Goal: Task Accomplishment & Management: Complete application form

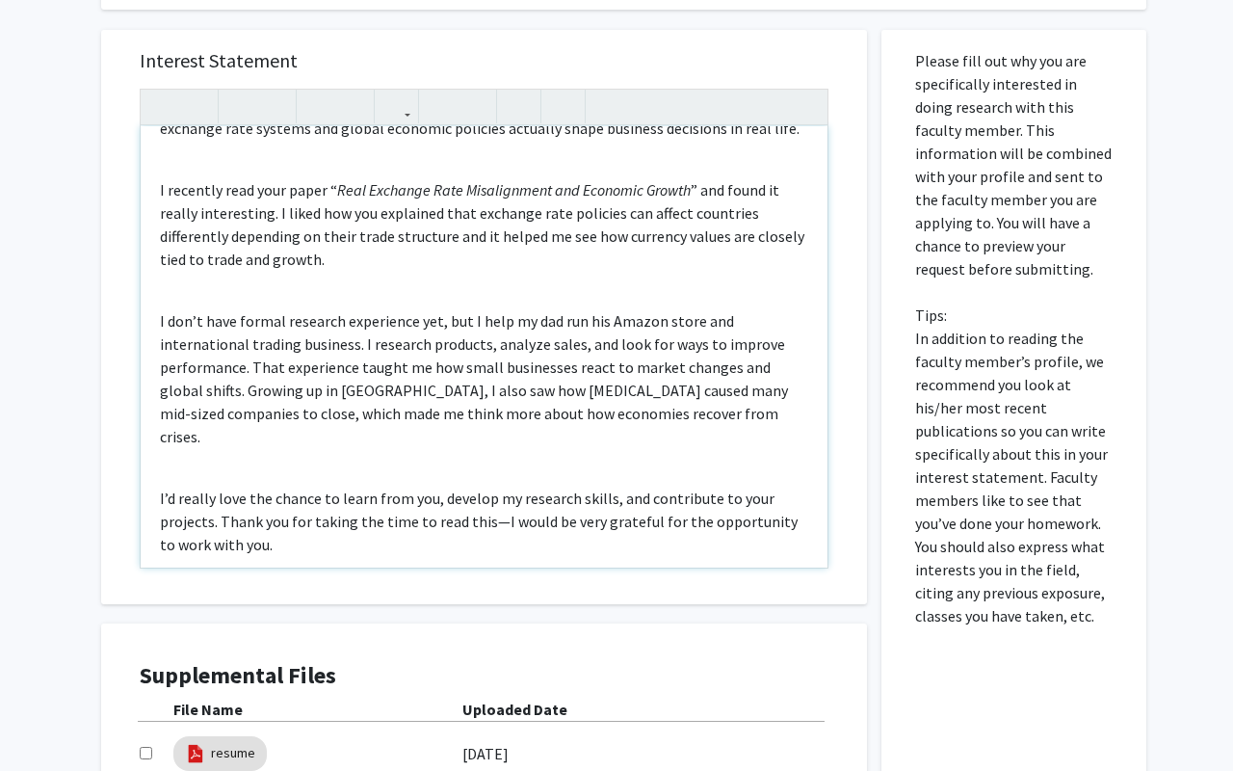
scroll to position [823, 0]
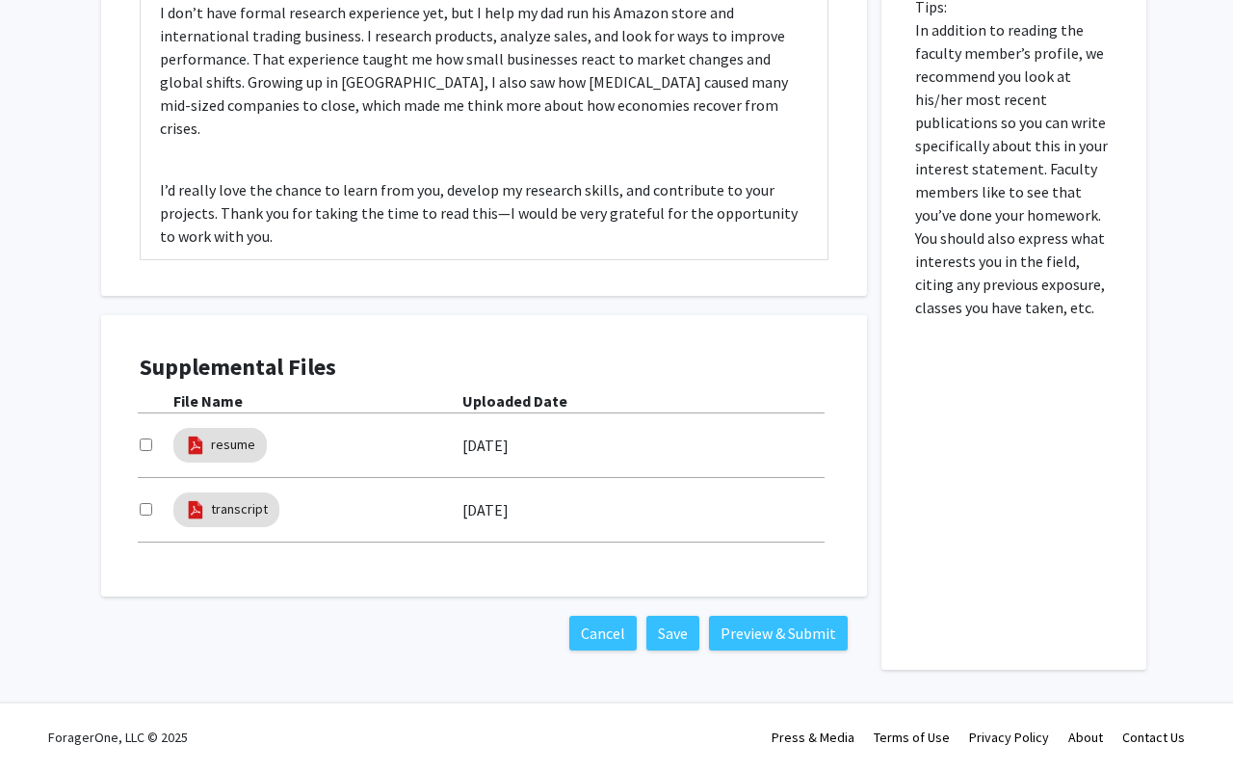
click at [142, 450] on div at bounding box center [157, 445] width 34 height 23
click at [142, 447] on input "checkbox" at bounding box center [146, 444] width 13 height 13
checkbox input "true"
click at [222, 450] on link "resume" at bounding box center [233, 445] width 44 height 20
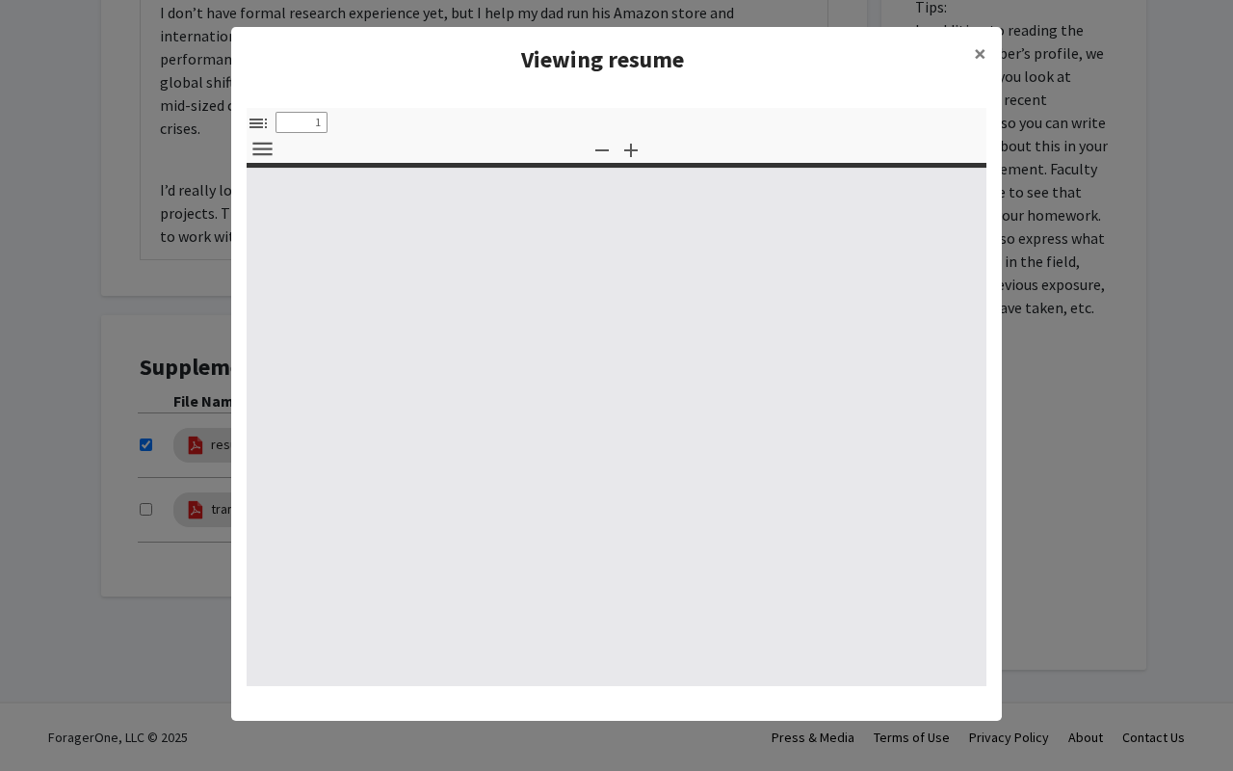
type input "0"
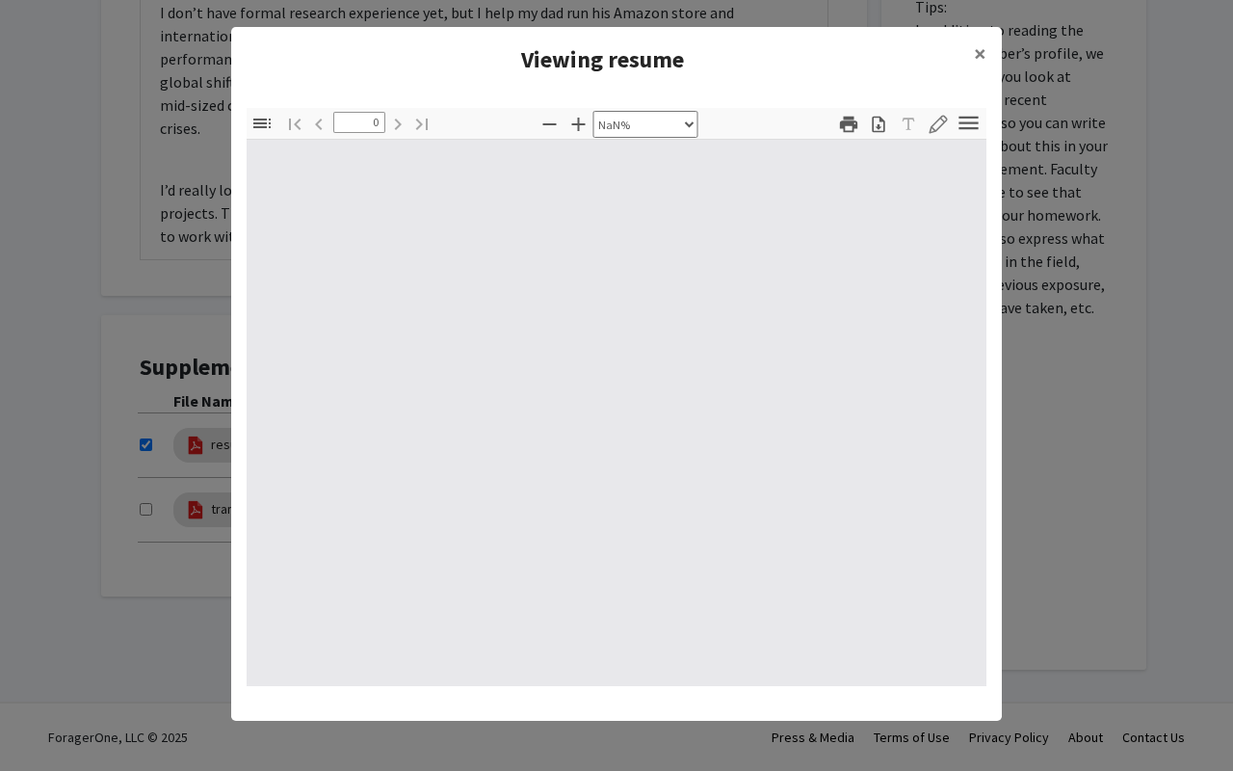
select select "auto"
type input "1"
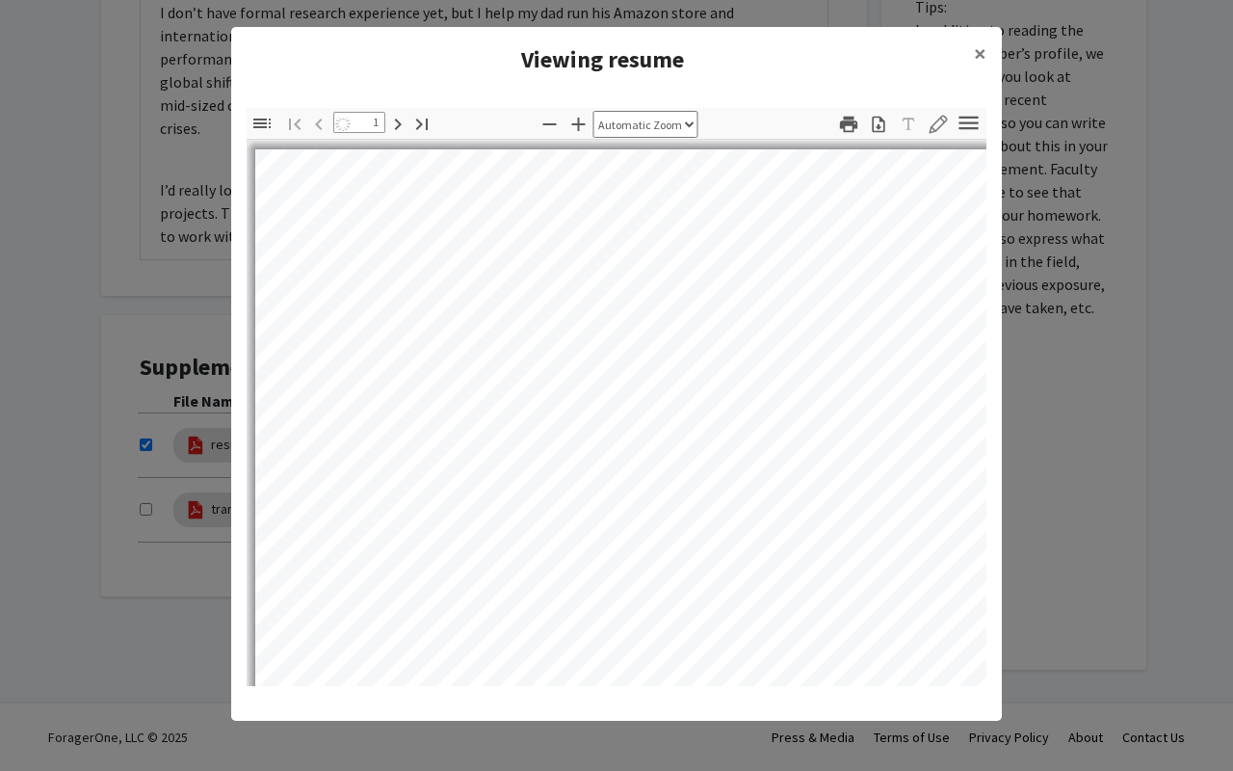
select select "custom"
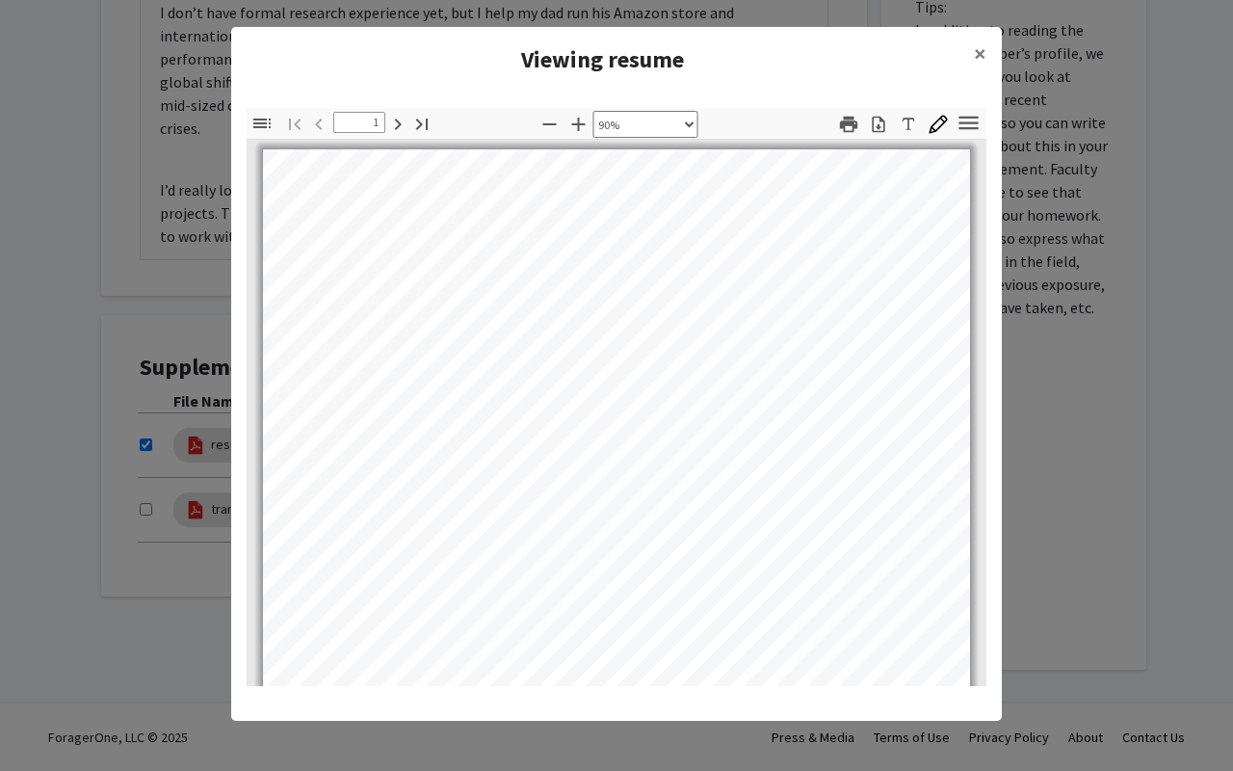
scroll to position [0, 0]
click at [980, 52] on span "×" at bounding box center [980, 54] width 13 height 30
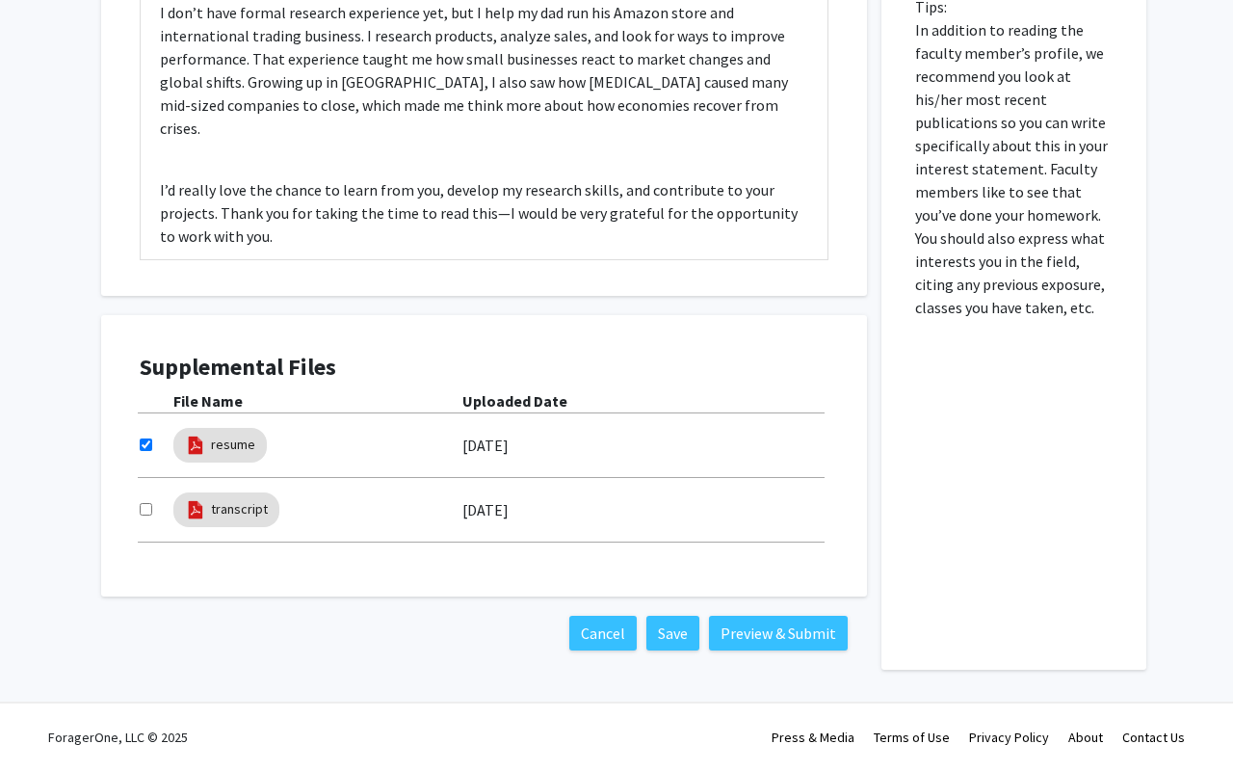
click at [144, 443] on input "checkbox" at bounding box center [146, 444] width 13 height 13
checkbox input "false"
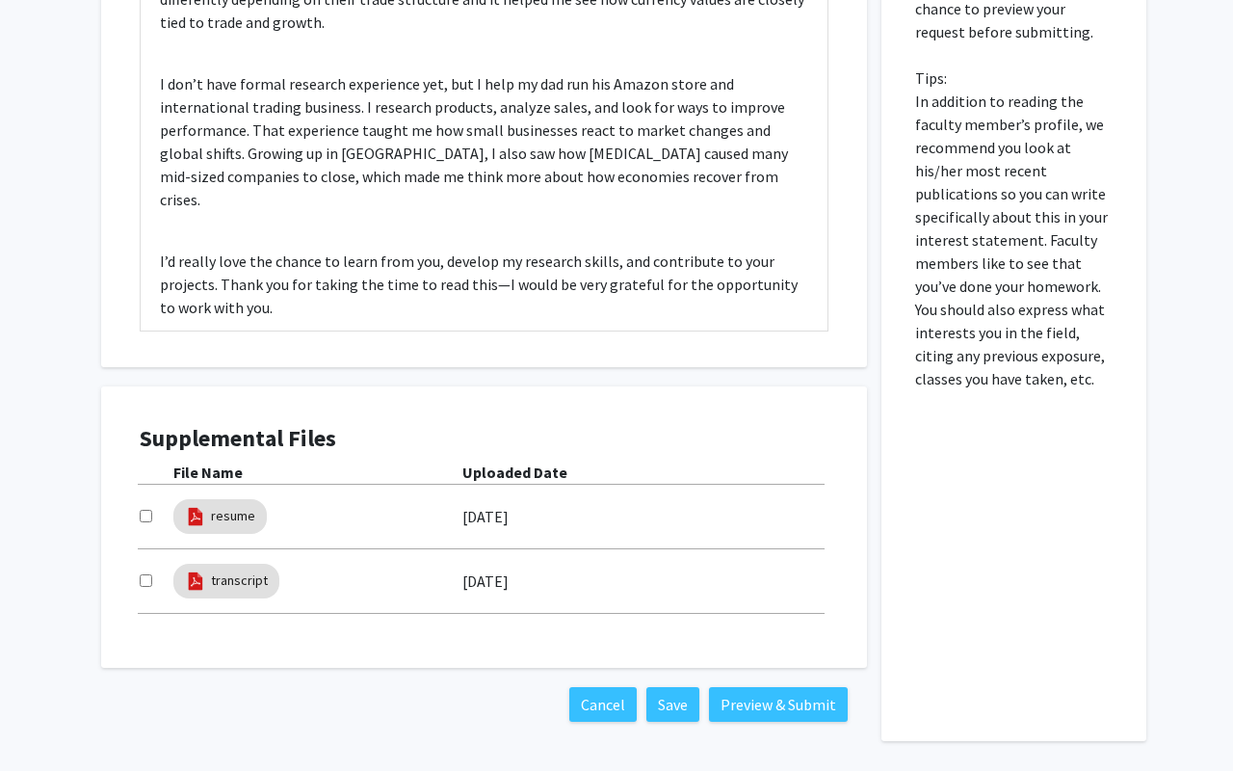
scroll to position [823, 0]
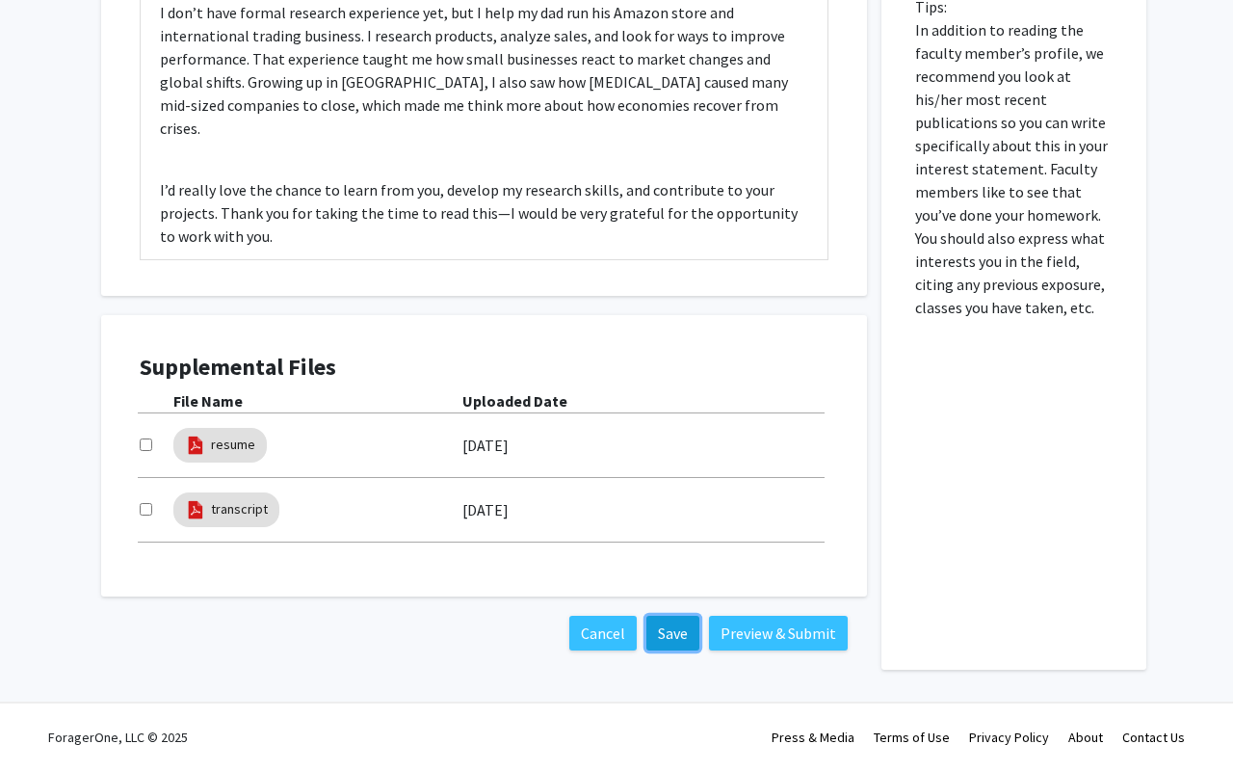
click at [667, 638] on button "Save" at bounding box center [673, 633] width 53 height 35
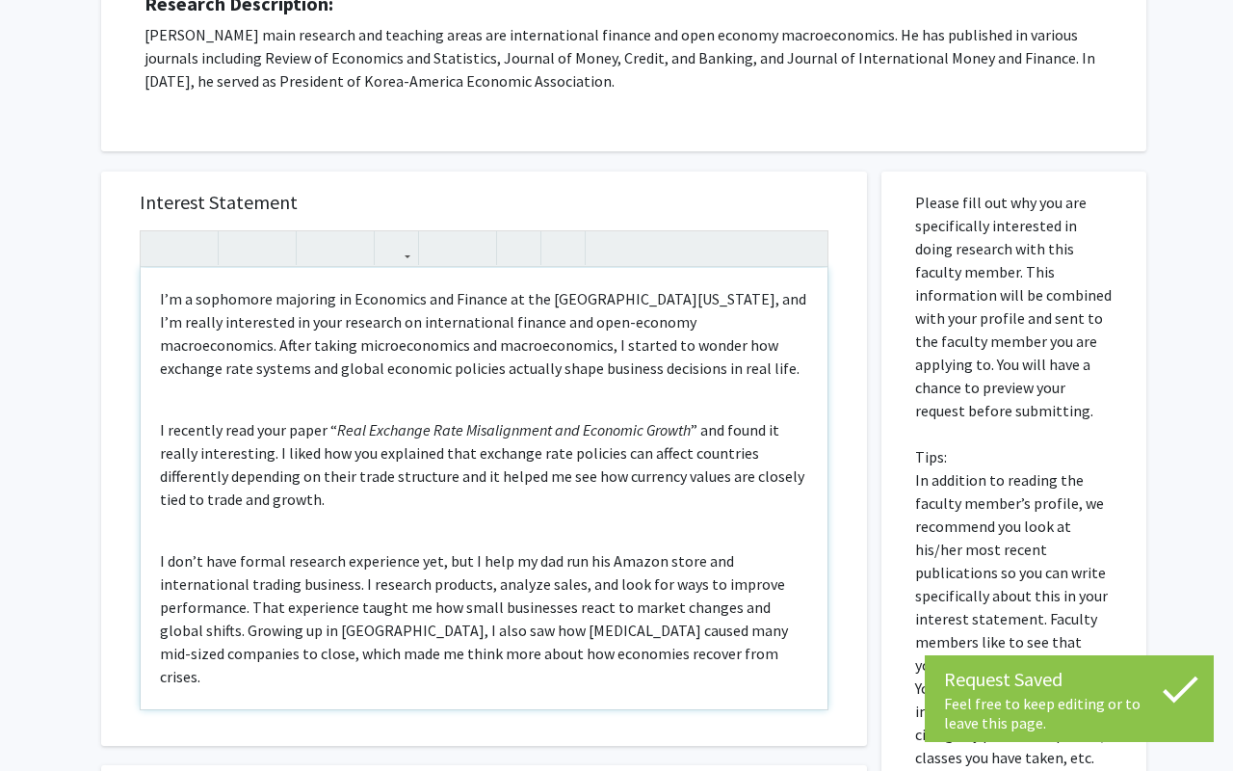
scroll to position [0, 0]
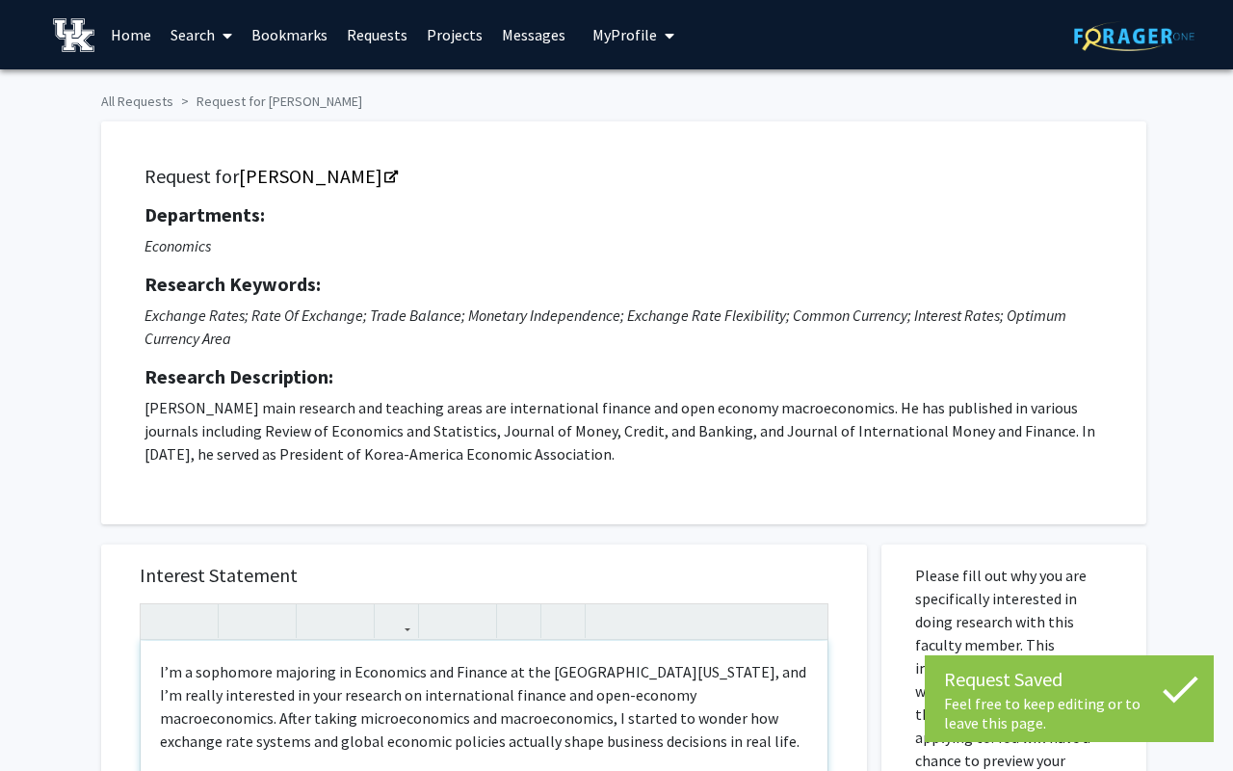
click at [657, 39] on span "My profile dropdown to access profile and logout" at bounding box center [665, 35] width 17 height 67
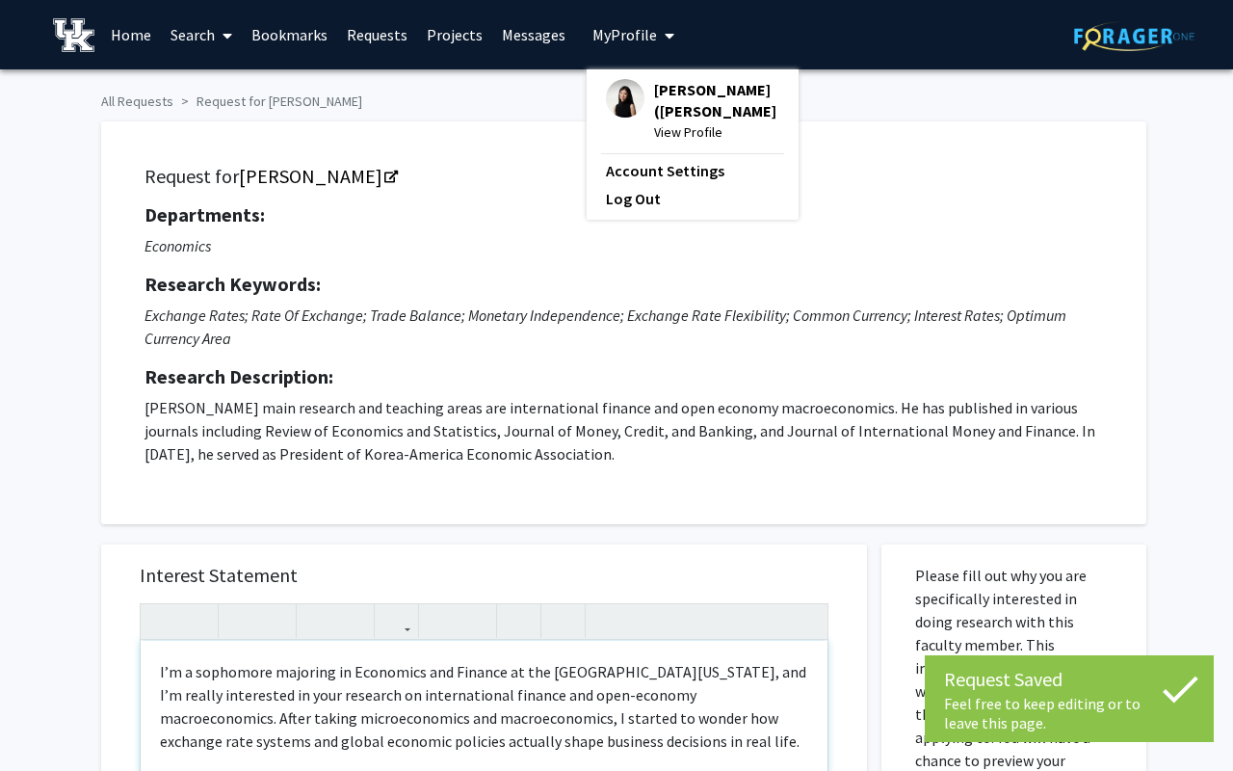
click at [661, 121] on span "View Profile" at bounding box center [716, 131] width 125 height 21
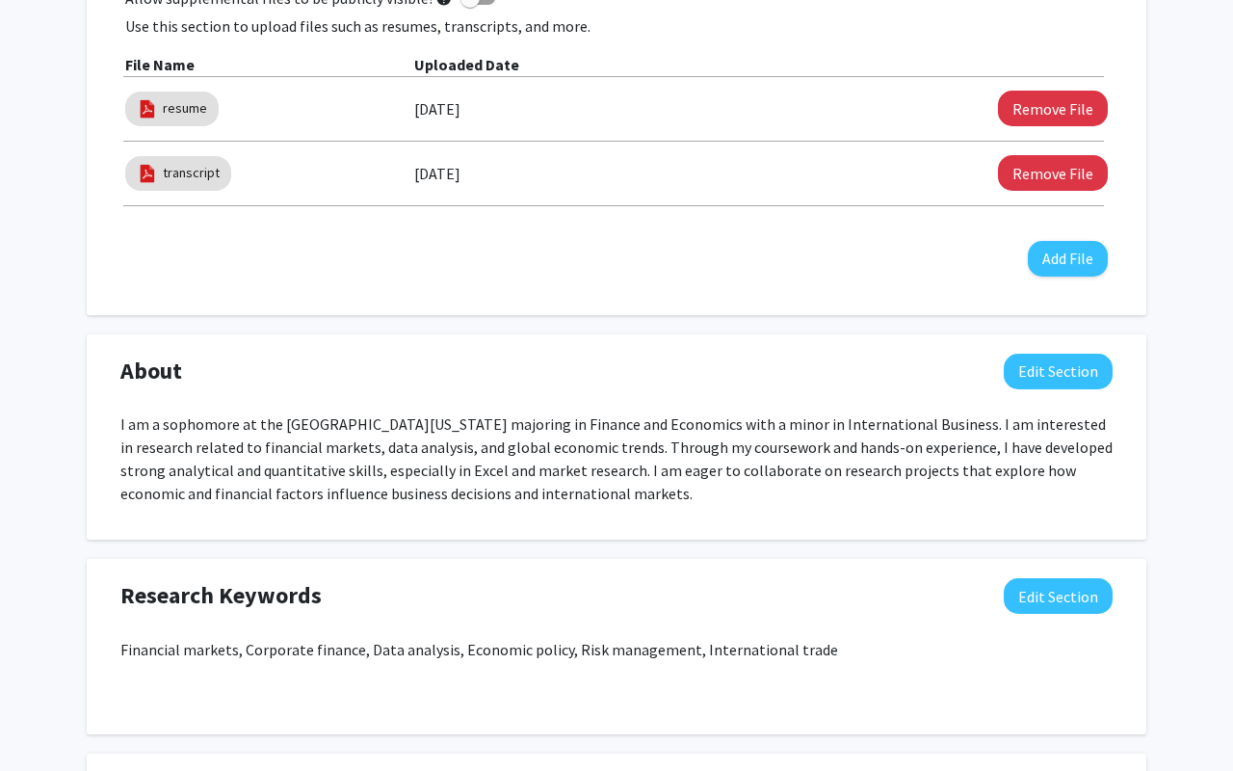
scroll to position [745, 0]
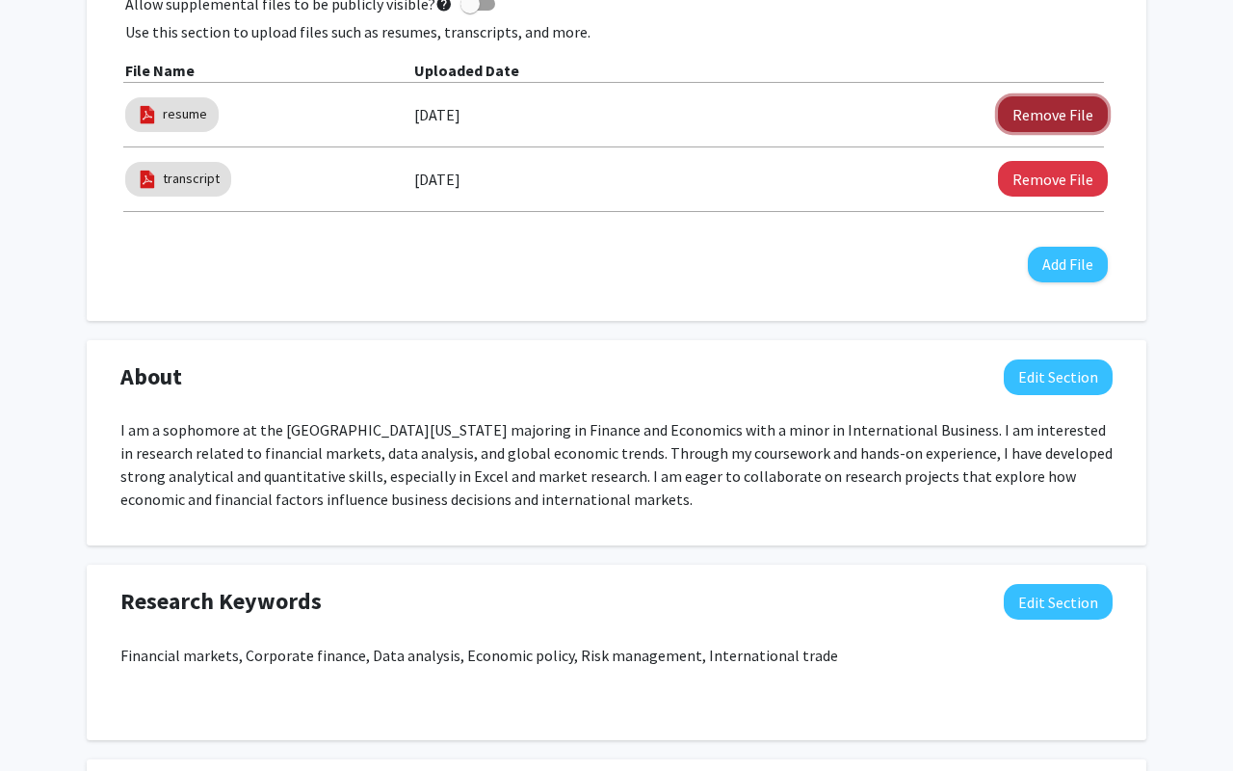
click at [1042, 109] on button "Remove File" at bounding box center [1053, 114] width 110 height 36
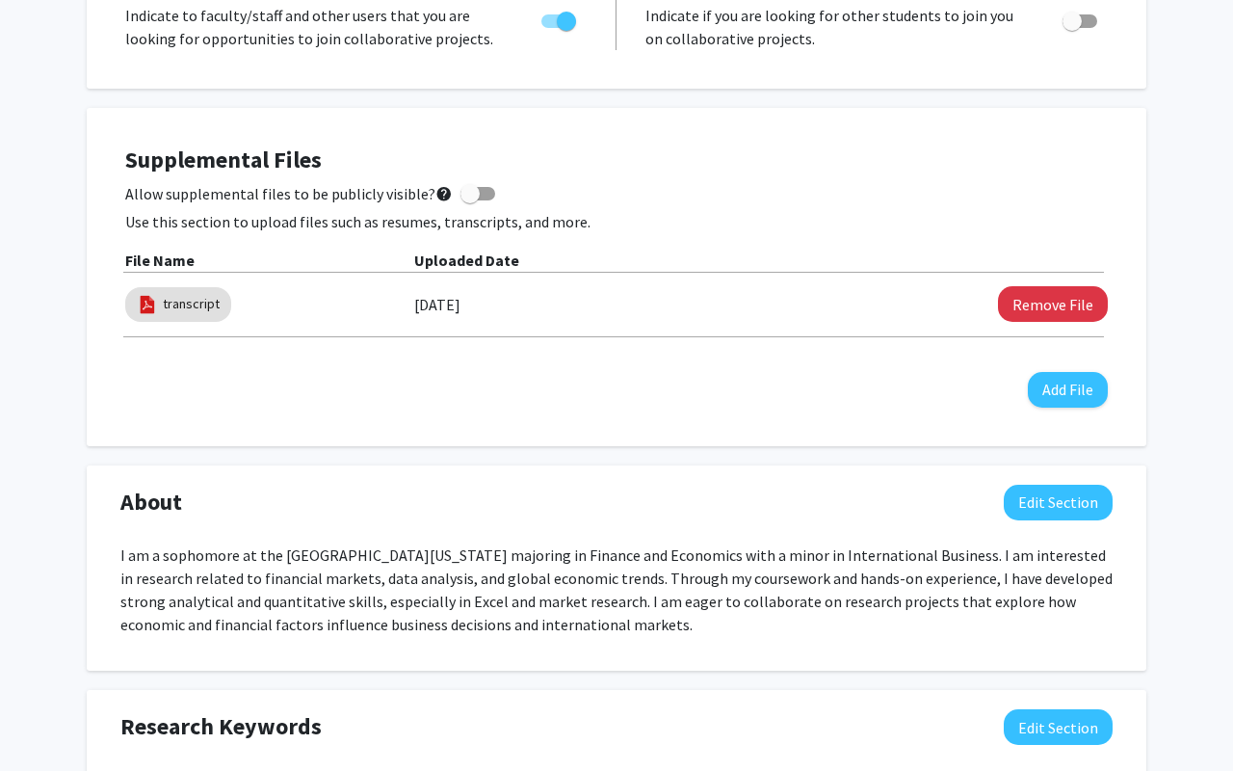
scroll to position [538, 0]
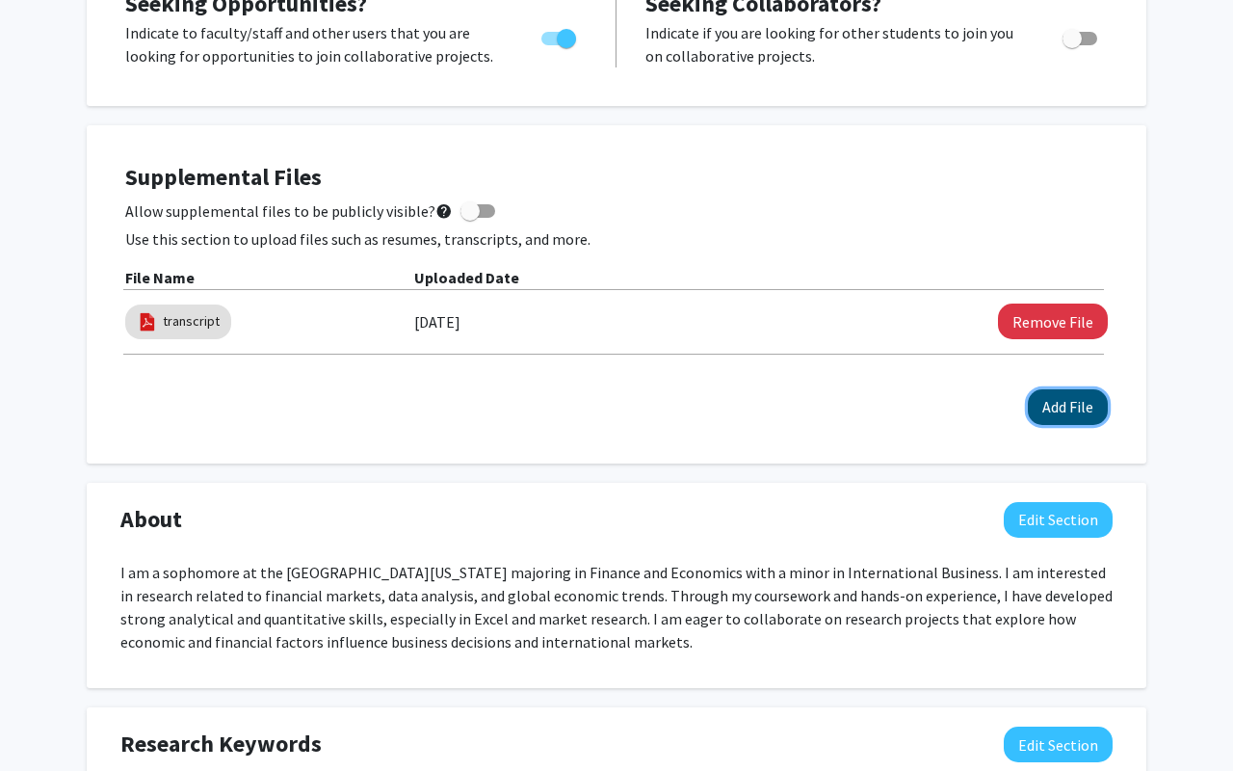
click at [1043, 404] on button "Add File" at bounding box center [1068, 407] width 80 height 36
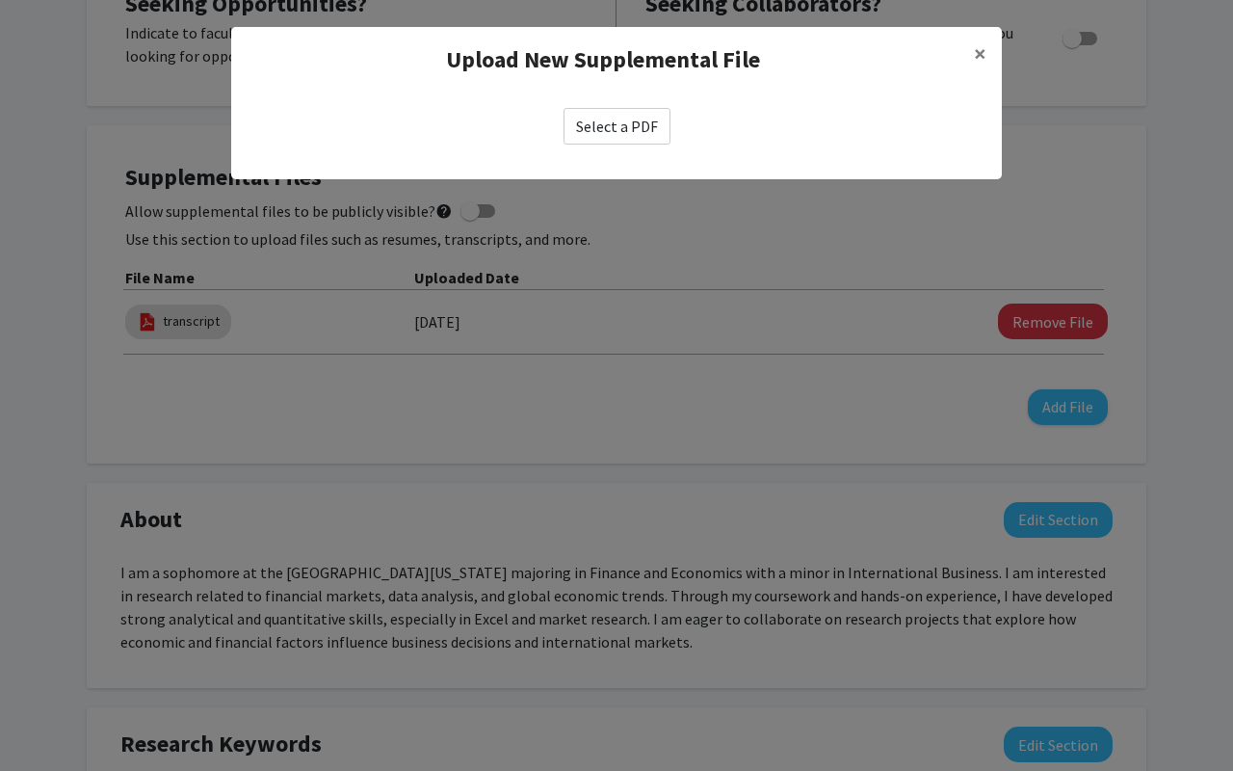
click at [621, 131] on label "Select a PDF" at bounding box center [617, 126] width 107 height 37
click at [0, 0] on input "Select a PDF" at bounding box center [0, 0] width 0 height 0
select select "custom"
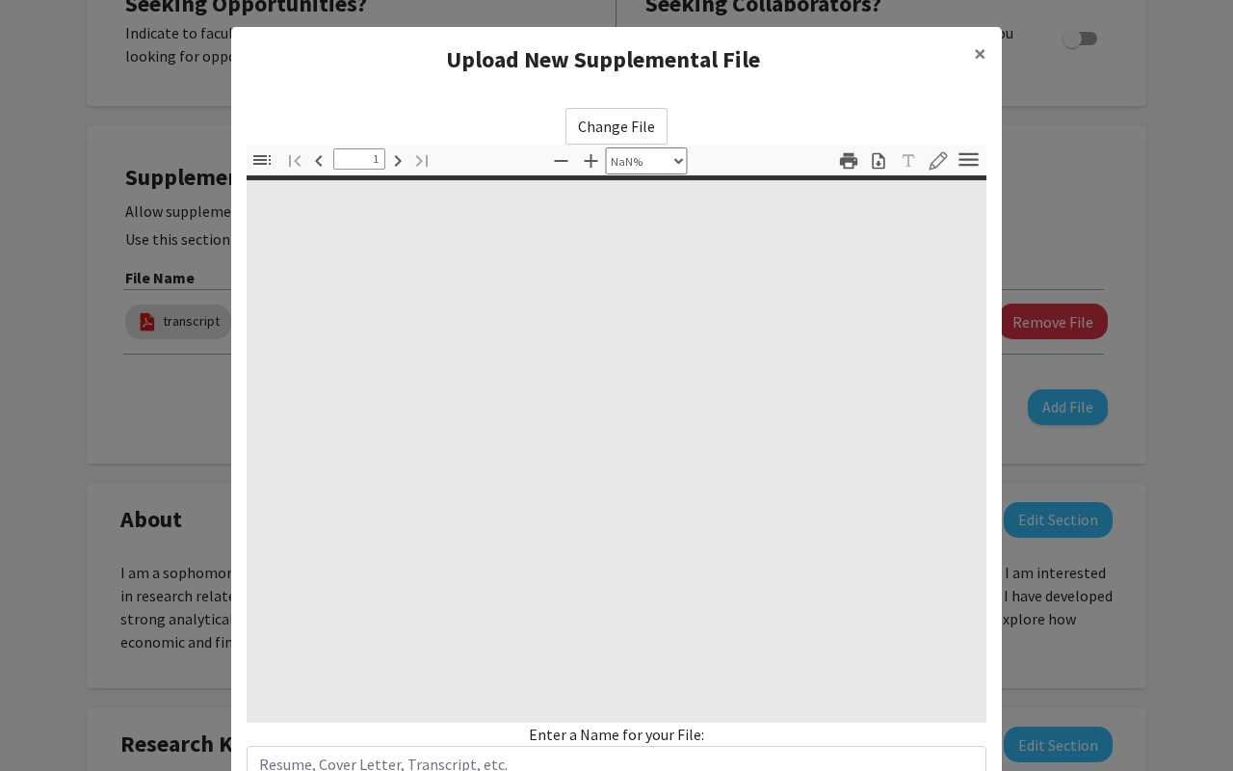
type input "0"
select select "custom"
type input "1"
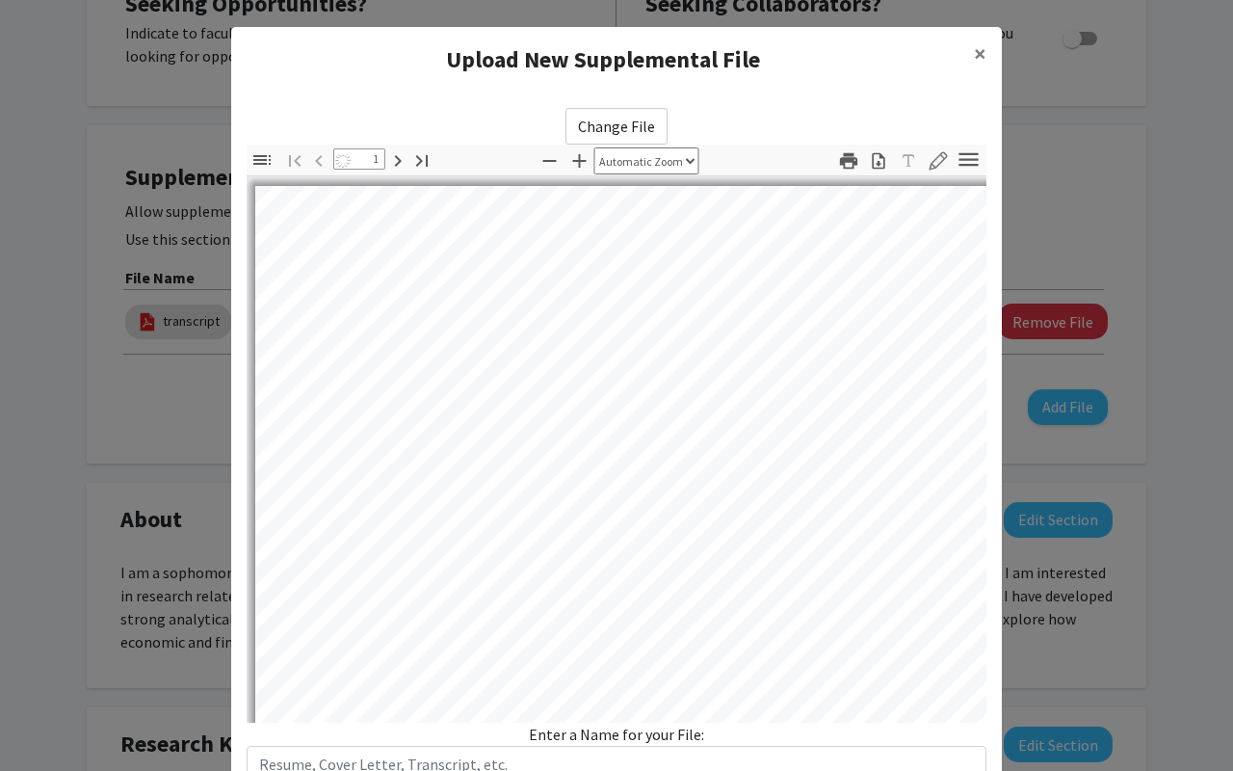
select select "auto"
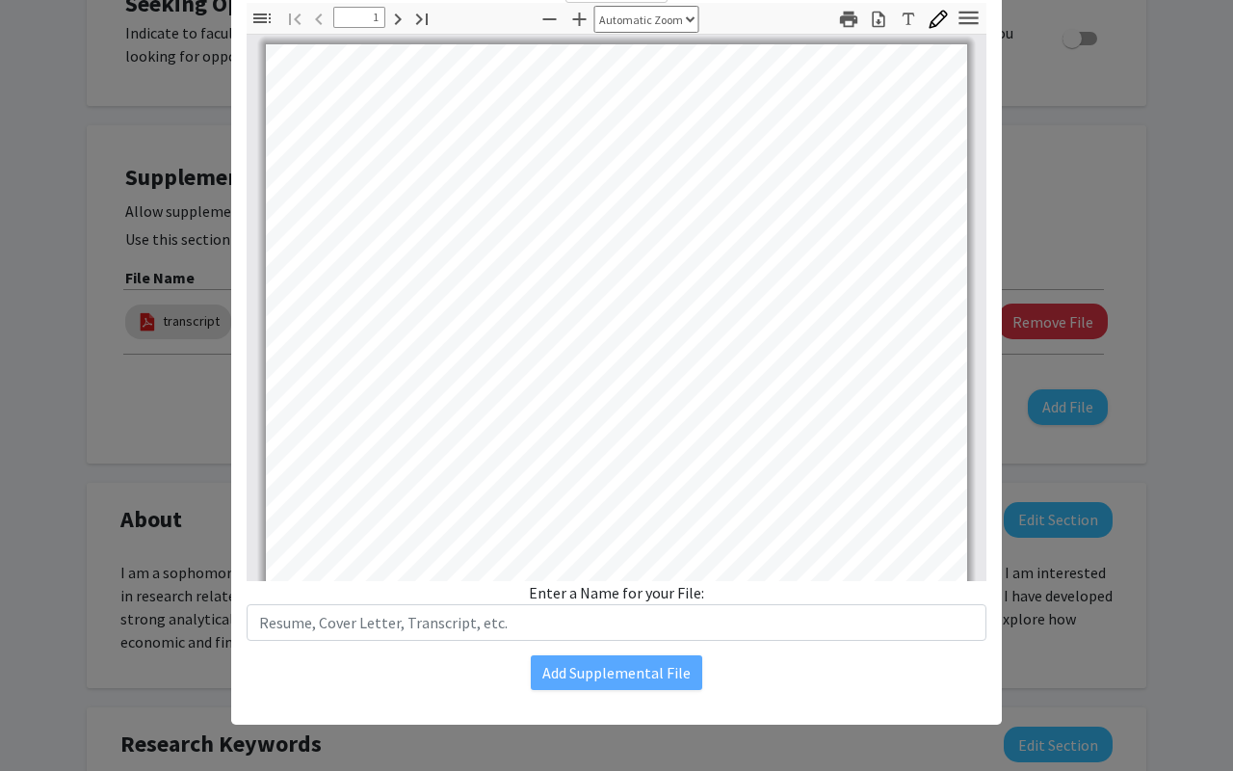
scroll to position [0, 0]
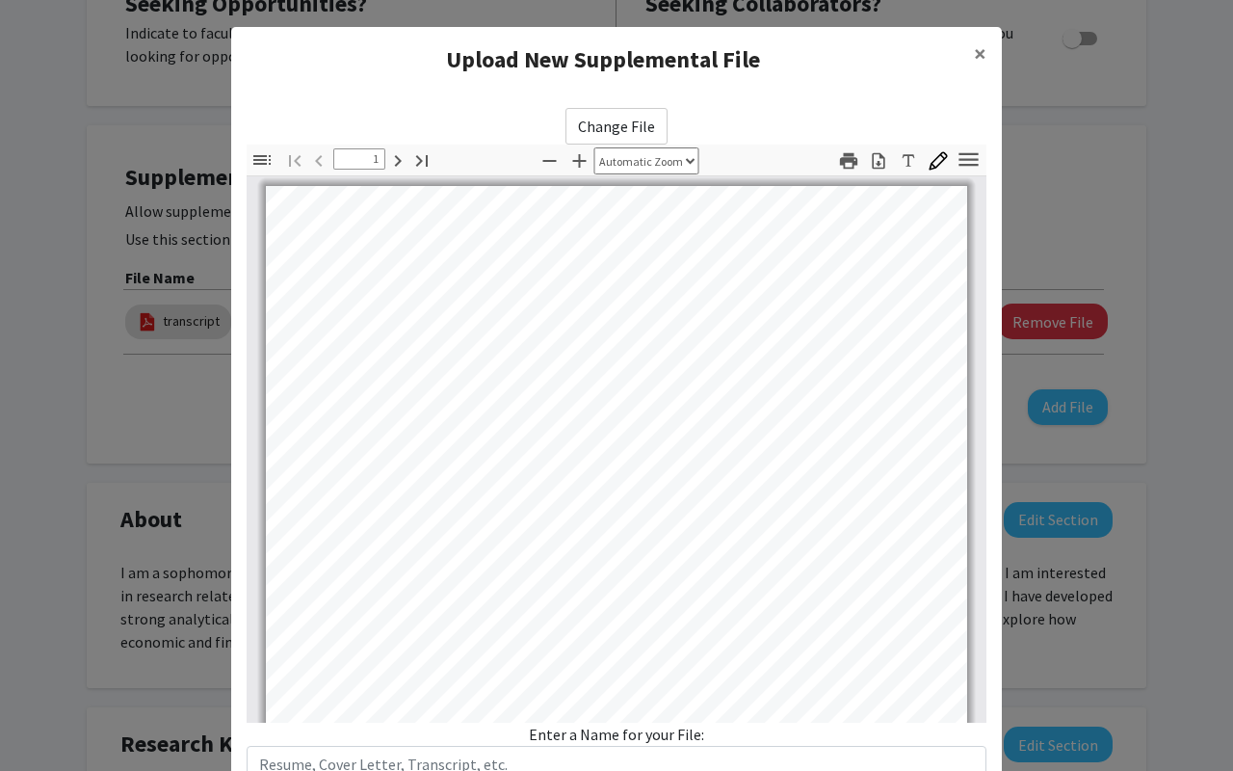
click at [500, 79] on div "Upload New Supplemental File ×" at bounding box center [616, 60] width 771 height 66
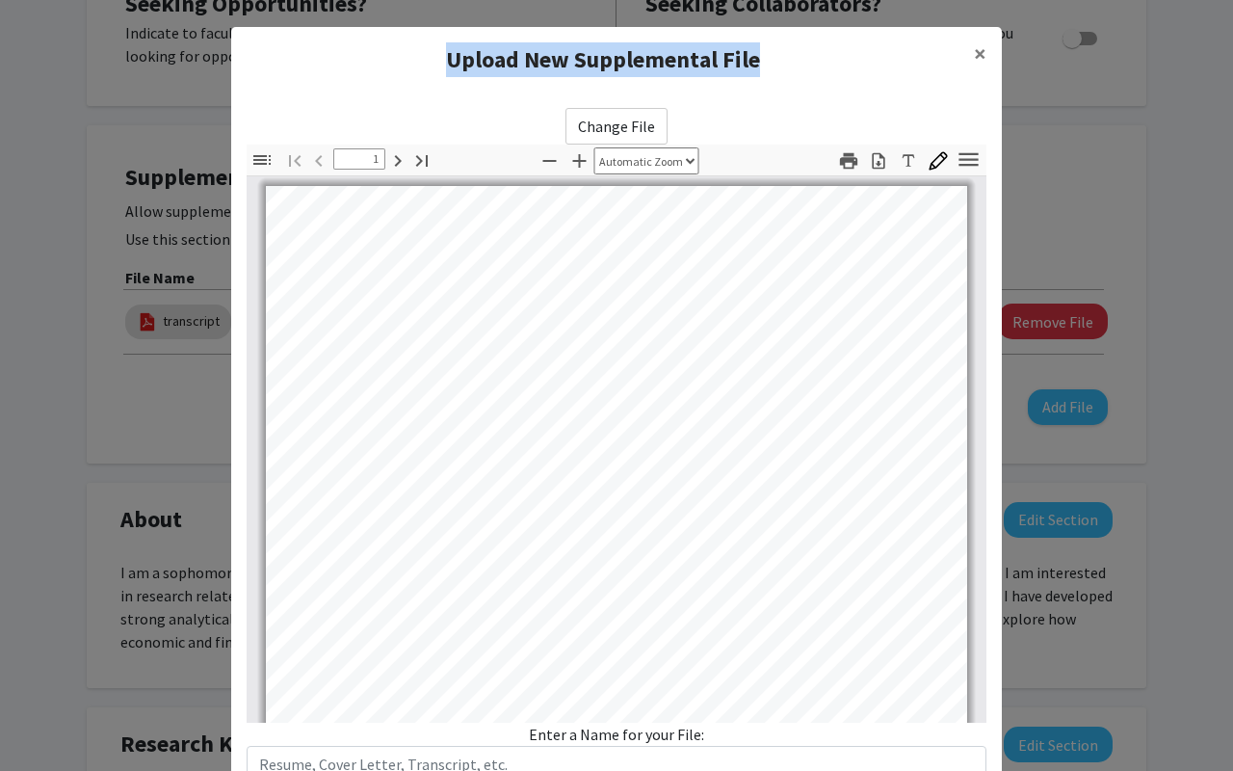
drag, startPoint x: 801, startPoint y: 69, endPoint x: 624, endPoint y: 0, distance: 189.5
click at [624, 0] on modal-container "Upload New Supplemental File × Change File Thumbnails Document Outline Attachme…" at bounding box center [616, 385] width 1233 height 771
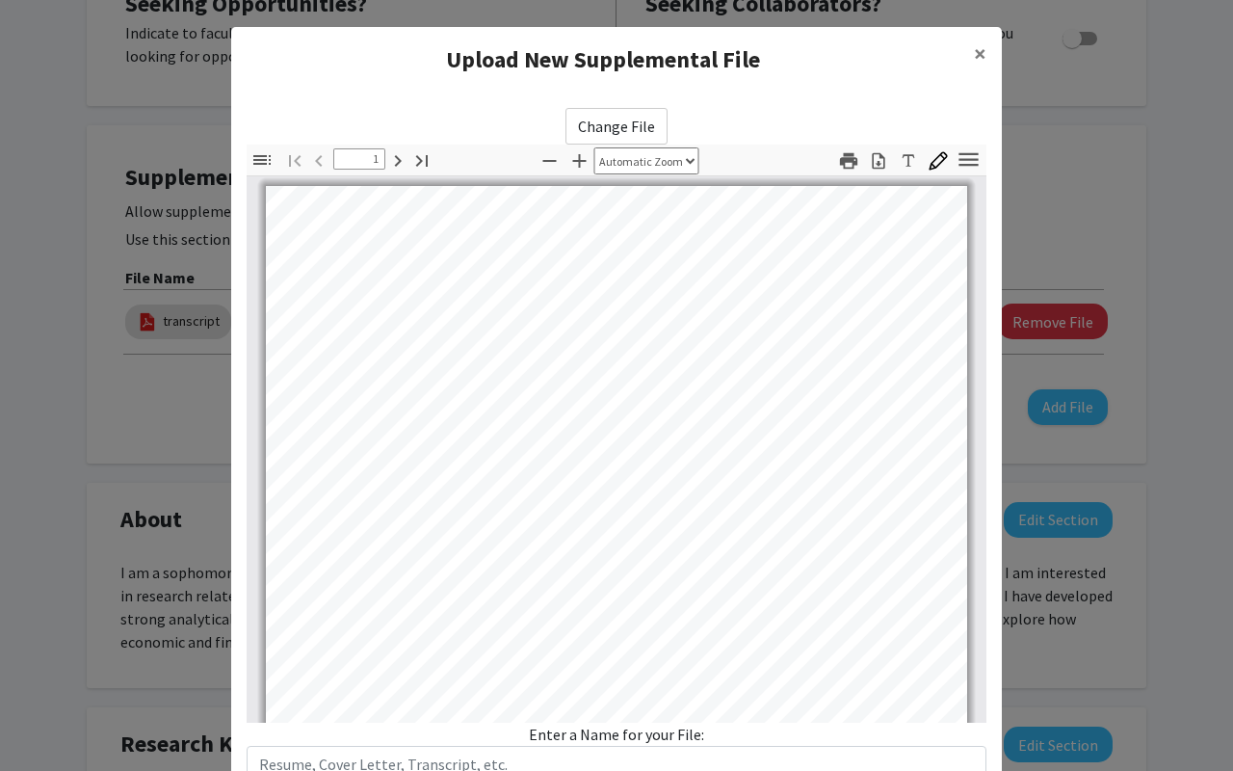
click at [454, 105] on div "Change File Thumbnails Document Outline Attachments Layers Current Outline Item…" at bounding box center [616, 469] width 771 height 754
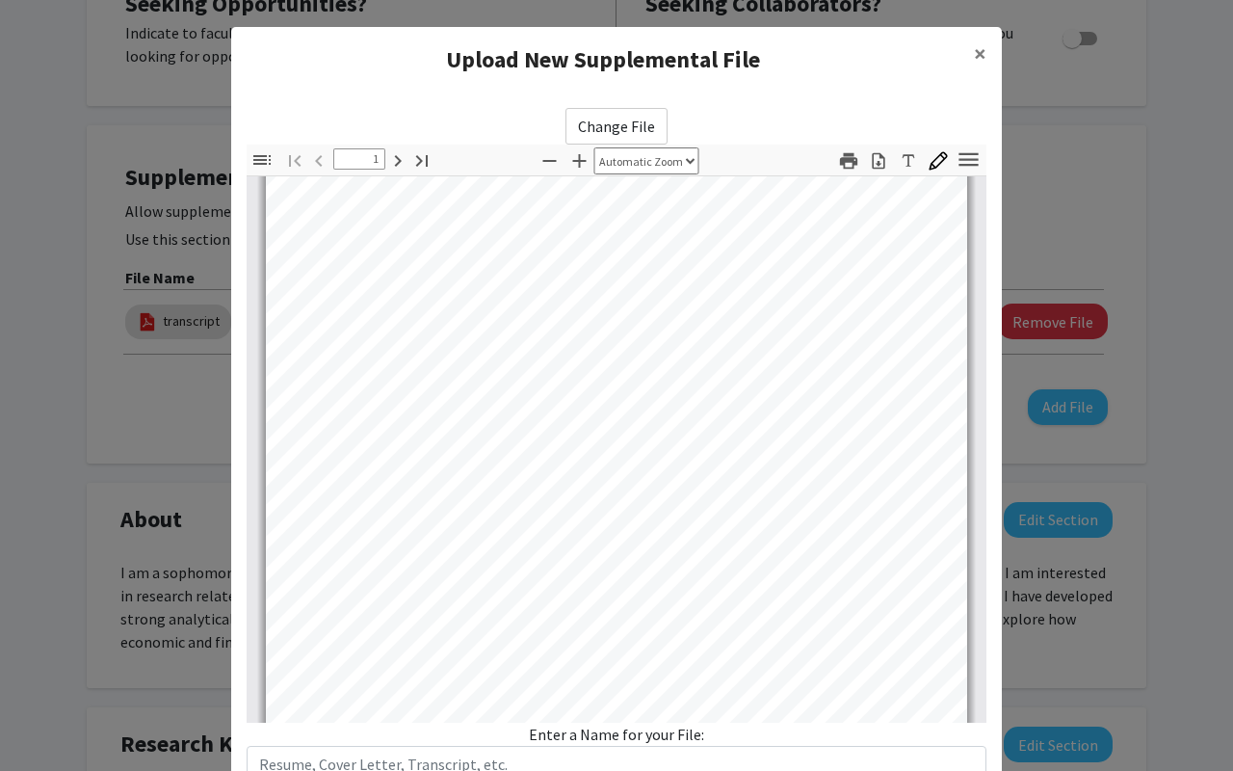
type input "2"
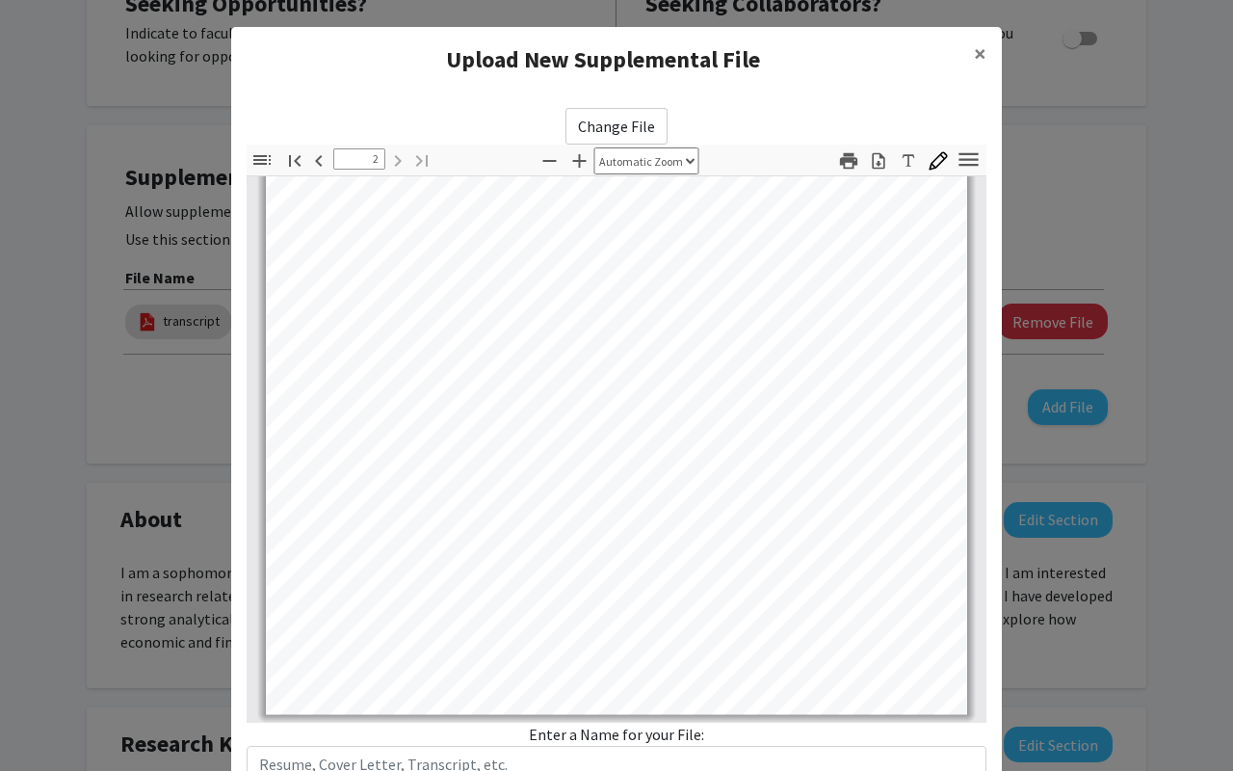
scroll to position [142, 0]
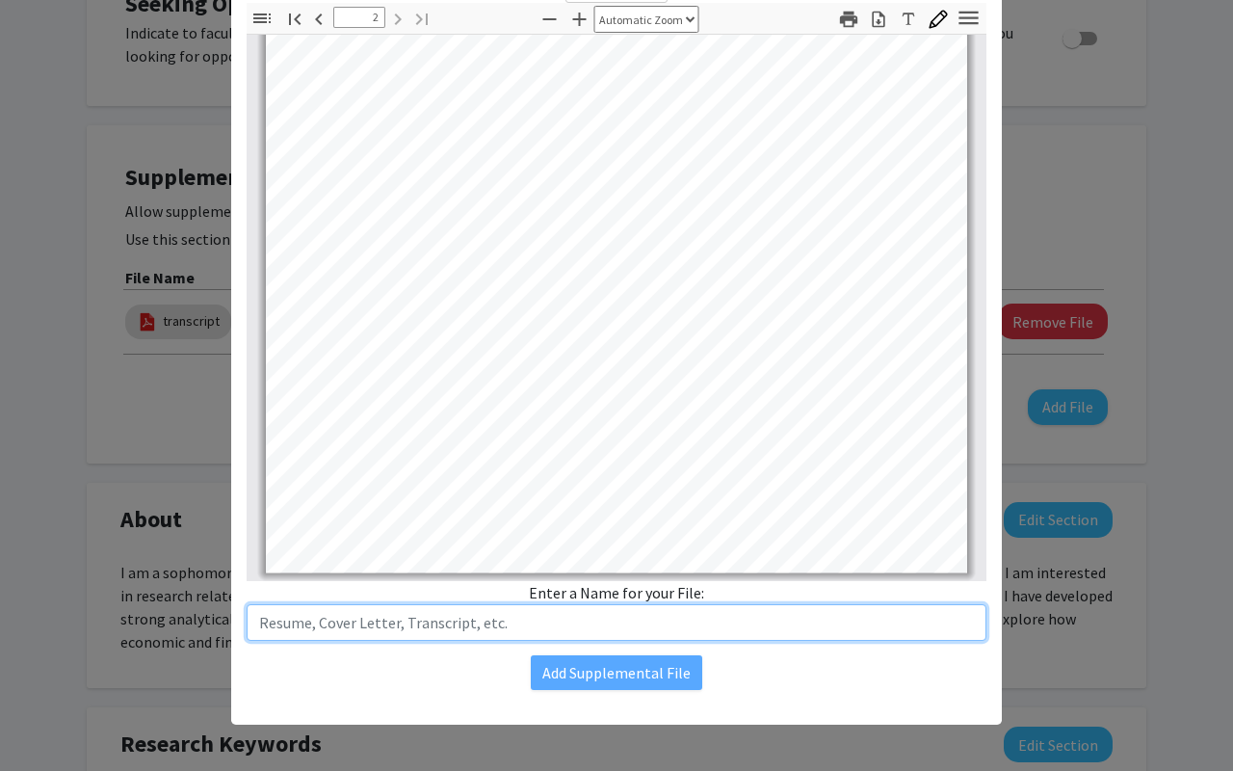
click at [530, 637] on input "text" at bounding box center [617, 622] width 740 height 37
type input "resume"
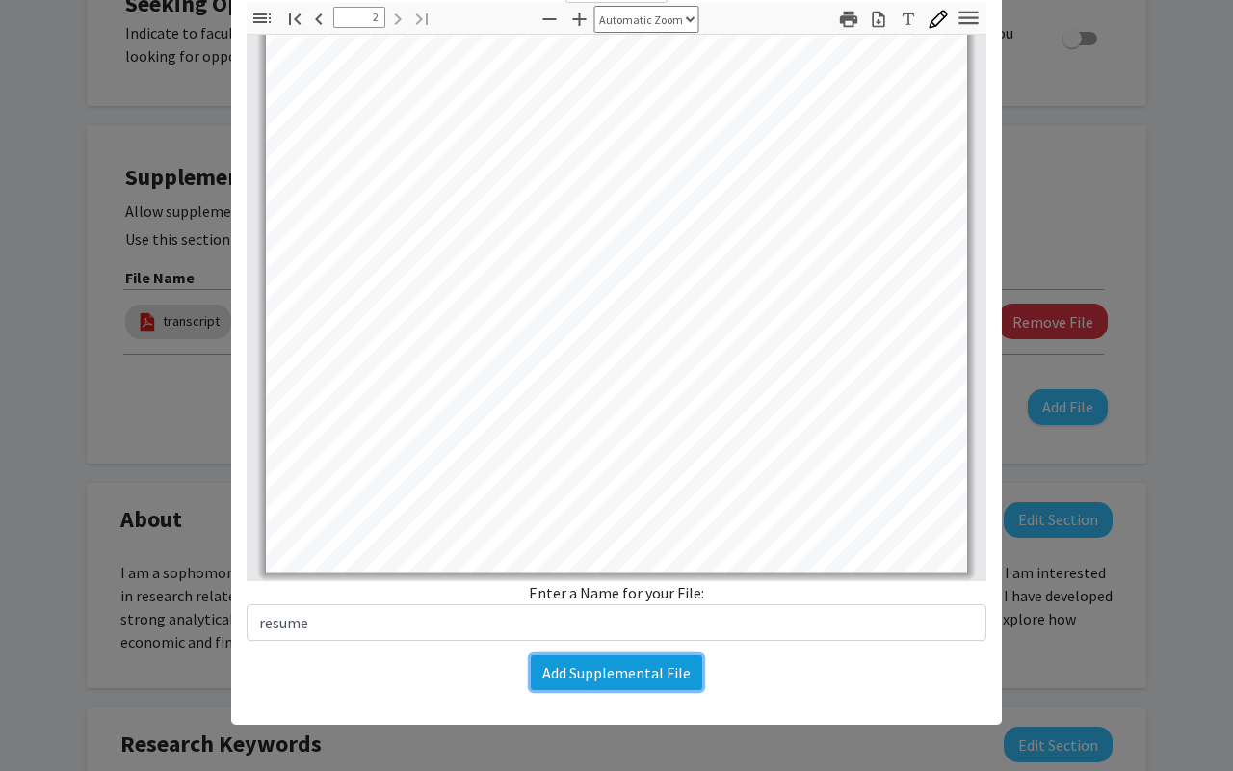
click at [630, 678] on button "Add Supplemental File" at bounding box center [617, 672] width 172 height 35
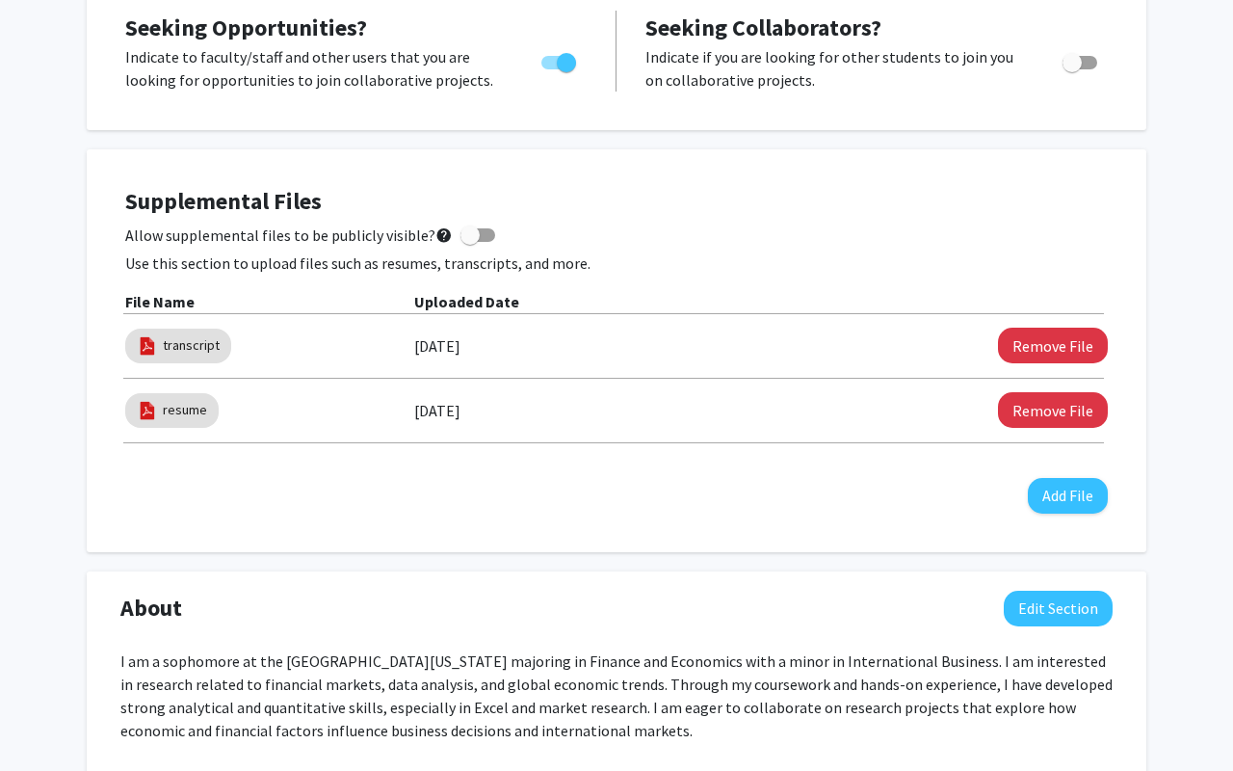
scroll to position [0, 0]
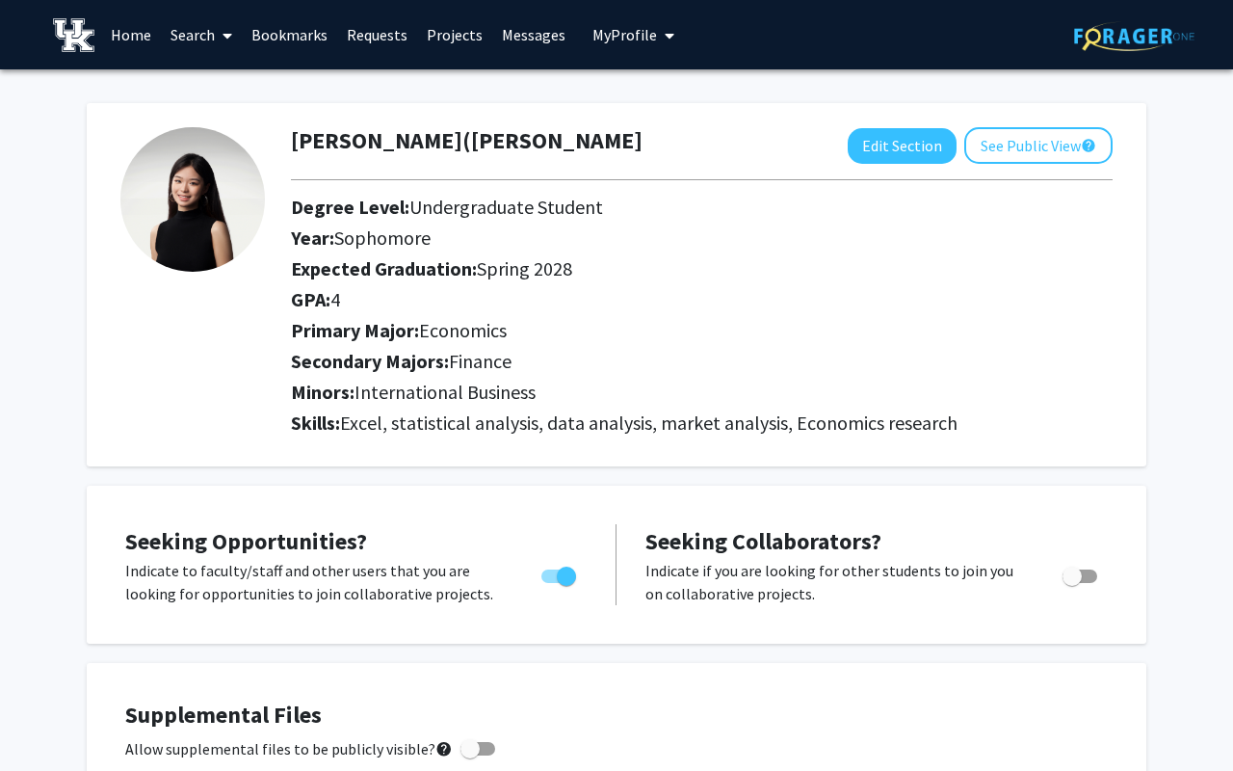
click at [287, 30] on link "Bookmarks" at bounding box center [289, 34] width 95 height 67
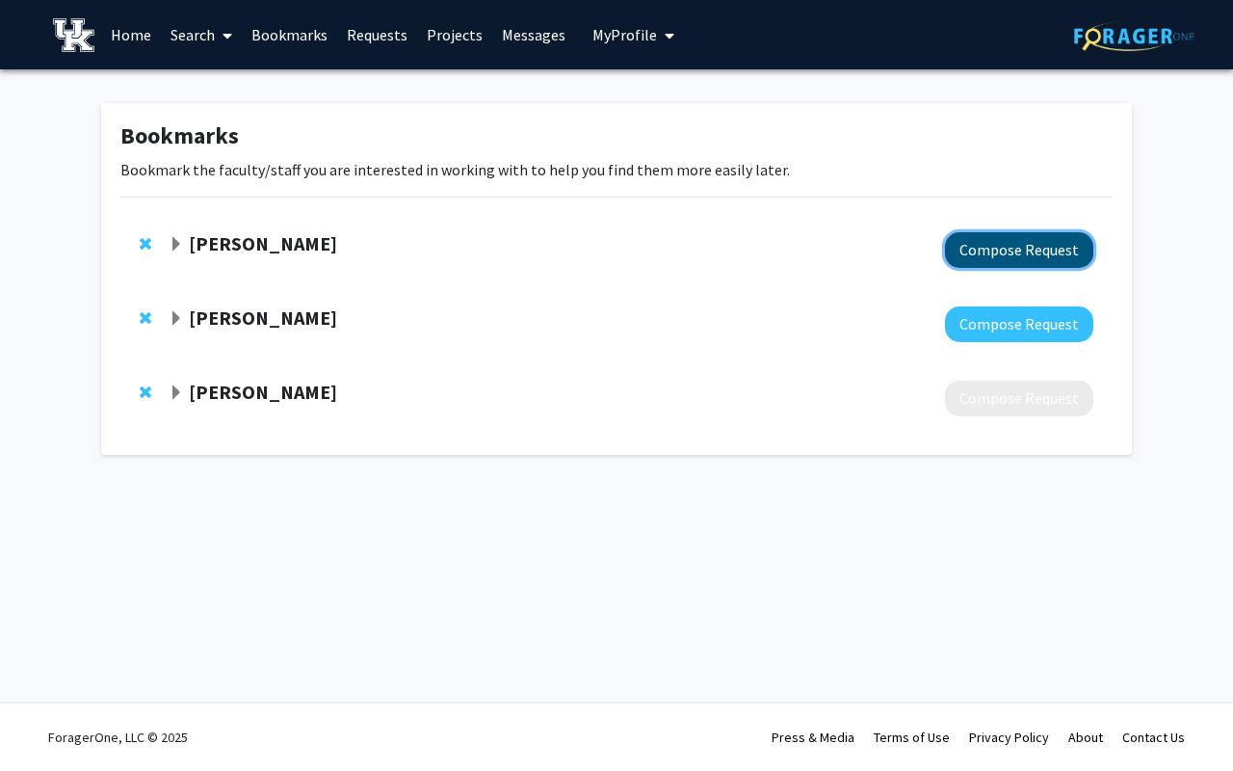
click at [973, 240] on button "Compose Request" at bounding box center [1019, 250] width 148 height 36
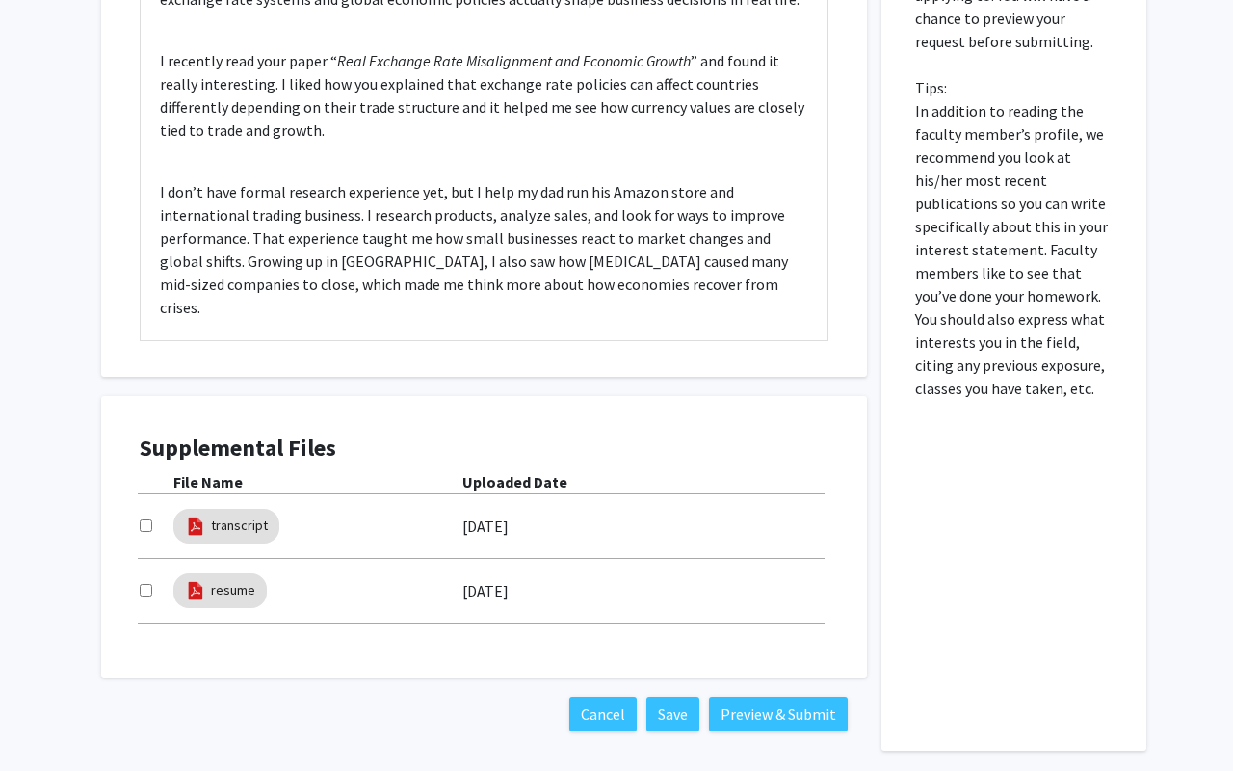
scroll to position [823, 0]
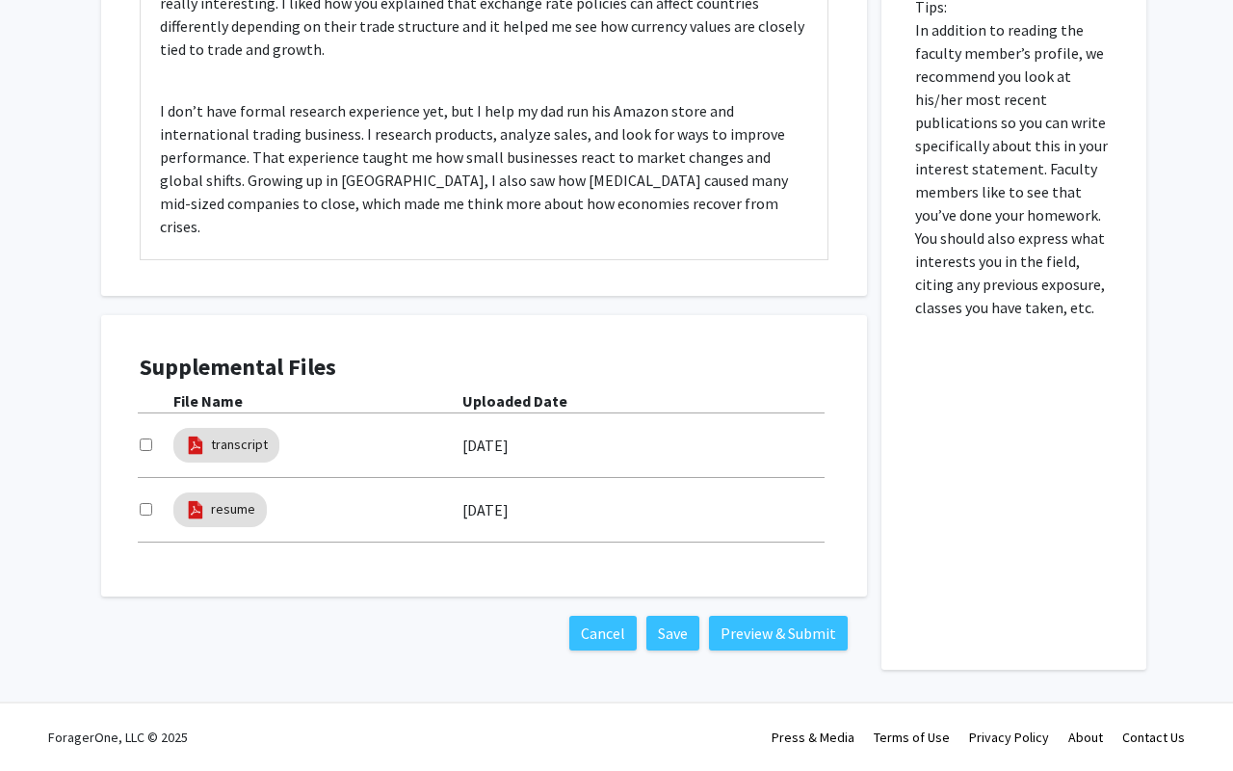
click at [140, 442] on input "checkbox" at bounding box center [146, 444] width 13 height 13
checkbox input "true"
click at [141, 507] on input "checkbox" at bounding box center [146, 509] width 13 height 13
checkbox input "true"
click at [759, 637] on button "Preview & Submit" at bounding box center [778, 633] width 139 height 35
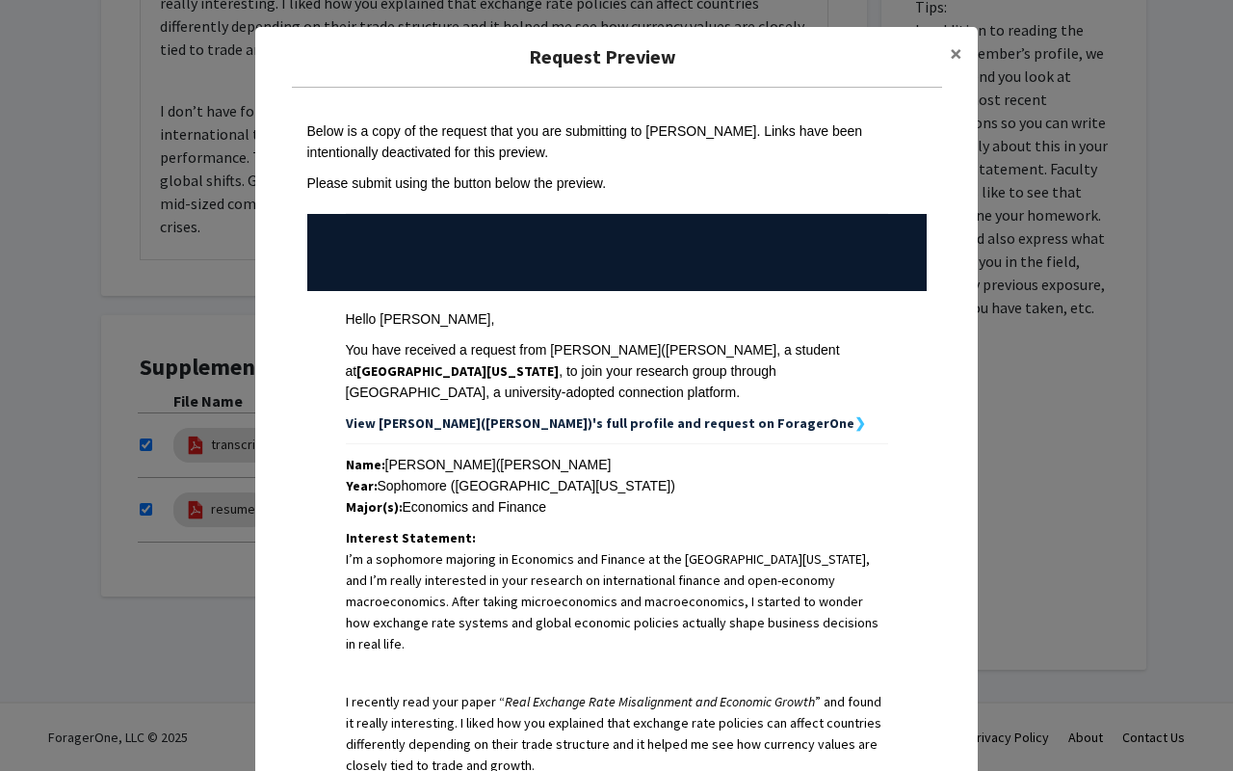
scroll to position [2, 0]
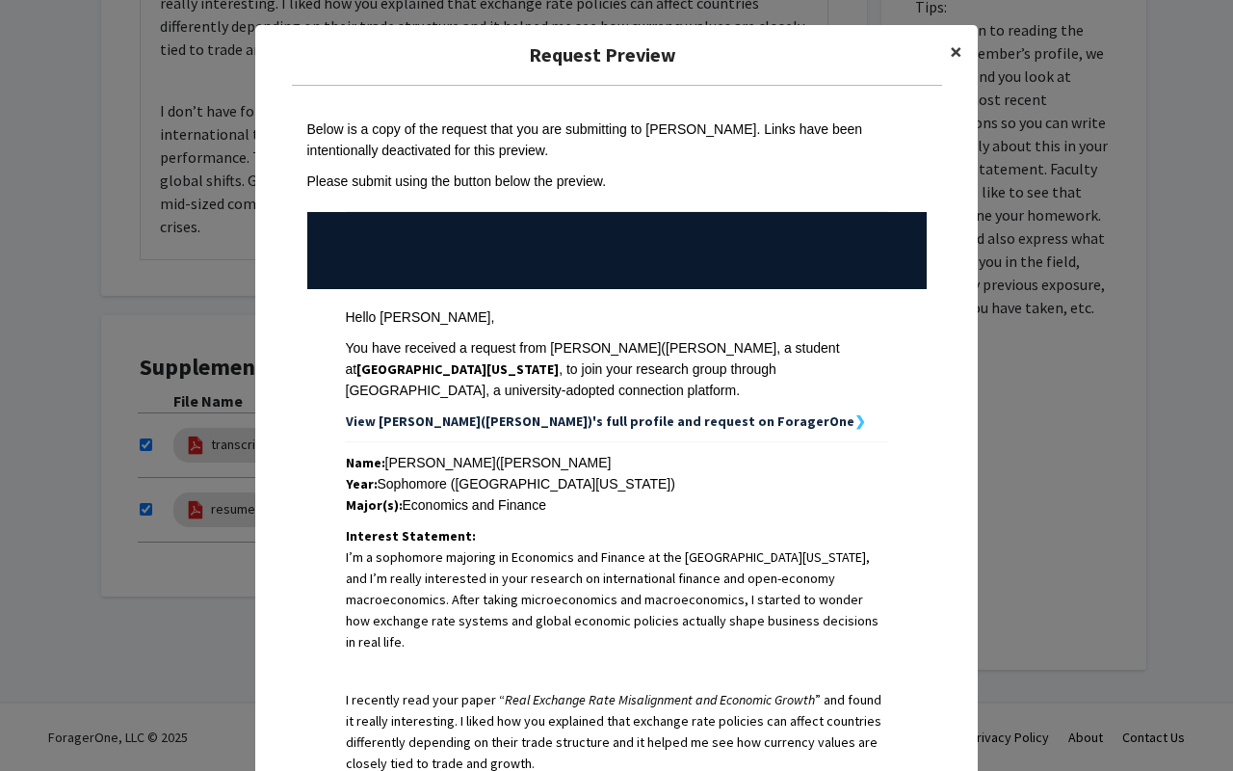
click at [961, 54] on span "×" at bounding box center [956, 52] width 13 height 30
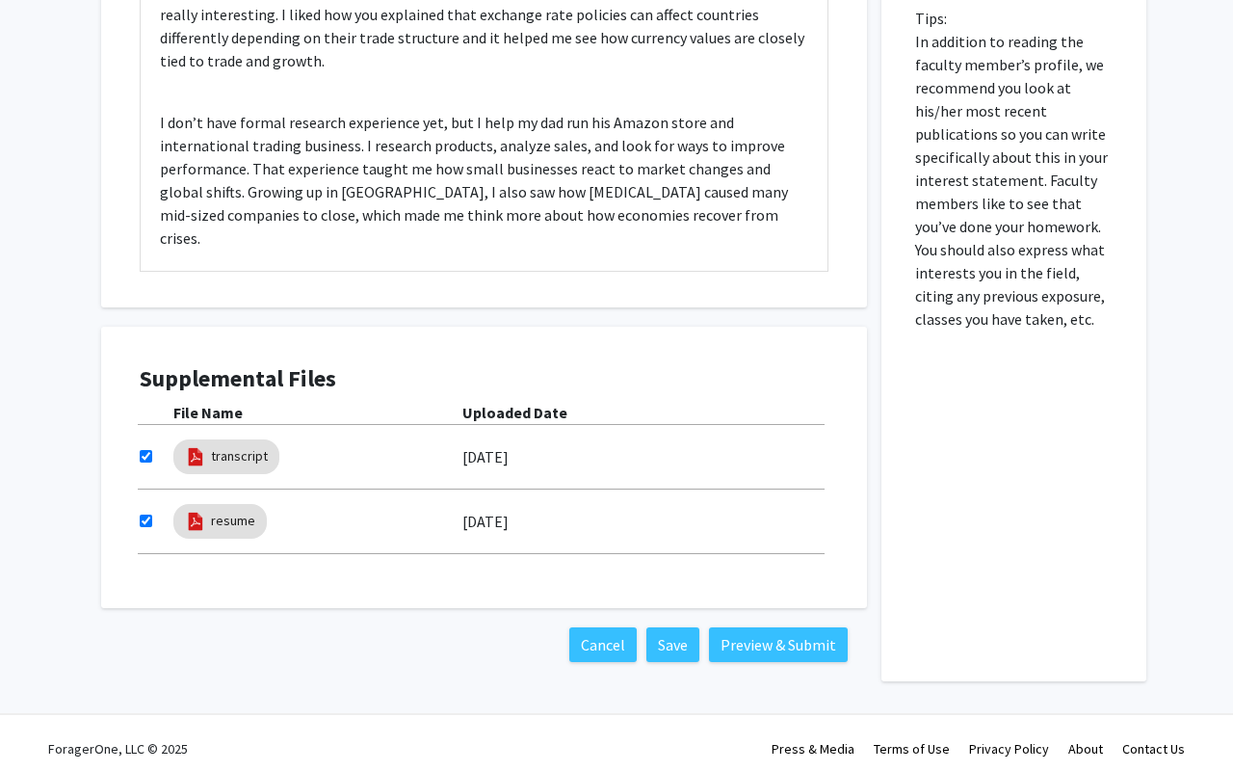
scroll to position [807, 0]
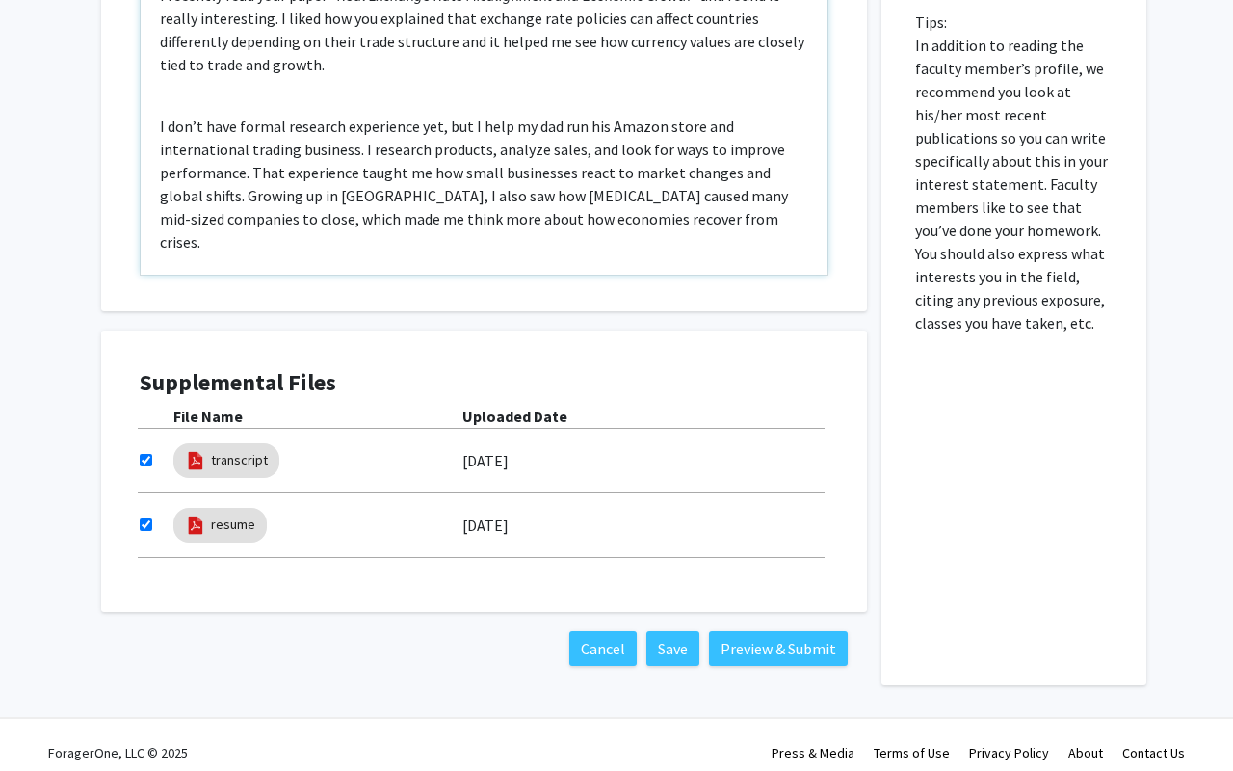
click at [727, 243] on div "I’m a sophomore majoring in Economics and Finance at the [GEOGRAPHIC_DATA][US_S…" at bounding box center [484, 53] width 687 height 441
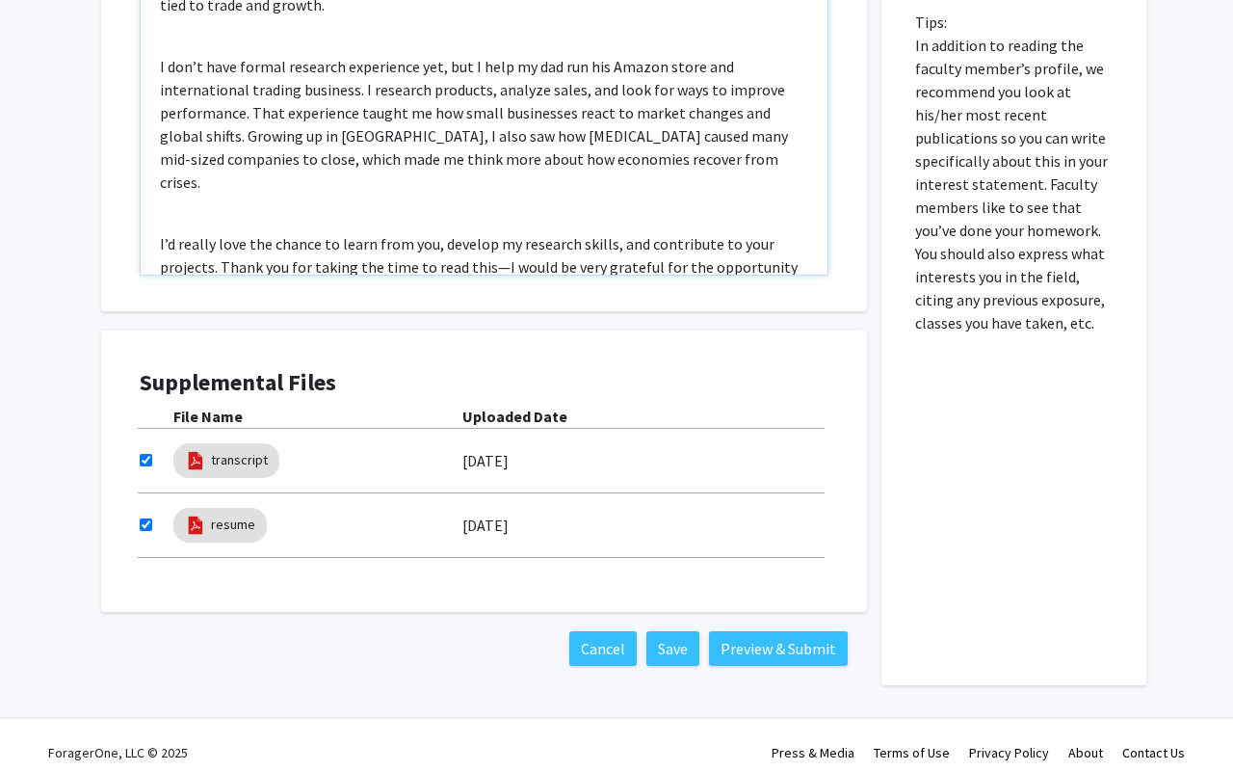
scroll to position [64, 0]
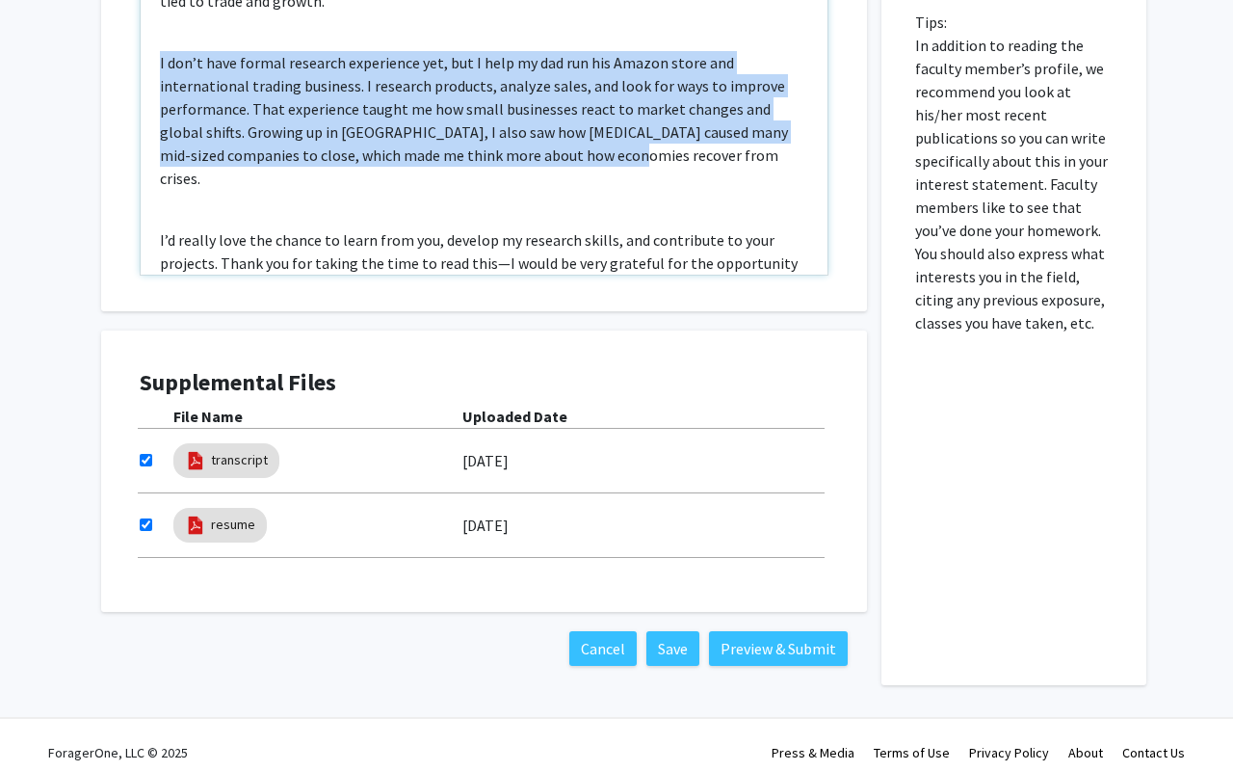
drag, startPoint x: 494, startPoint y: 169, endPoint x: 426, endPoint y: 162, distance: 68.7
click at [426, 162] on div "I’m a sophomore majoring in Economics and Finance at the [GEOGRAPHIC_DATA][US_S…" at bounding box center [484, 53] width 687 height 441
copy p "I don’t have formal research experience yet, but I help my dad run his Amazon s…"
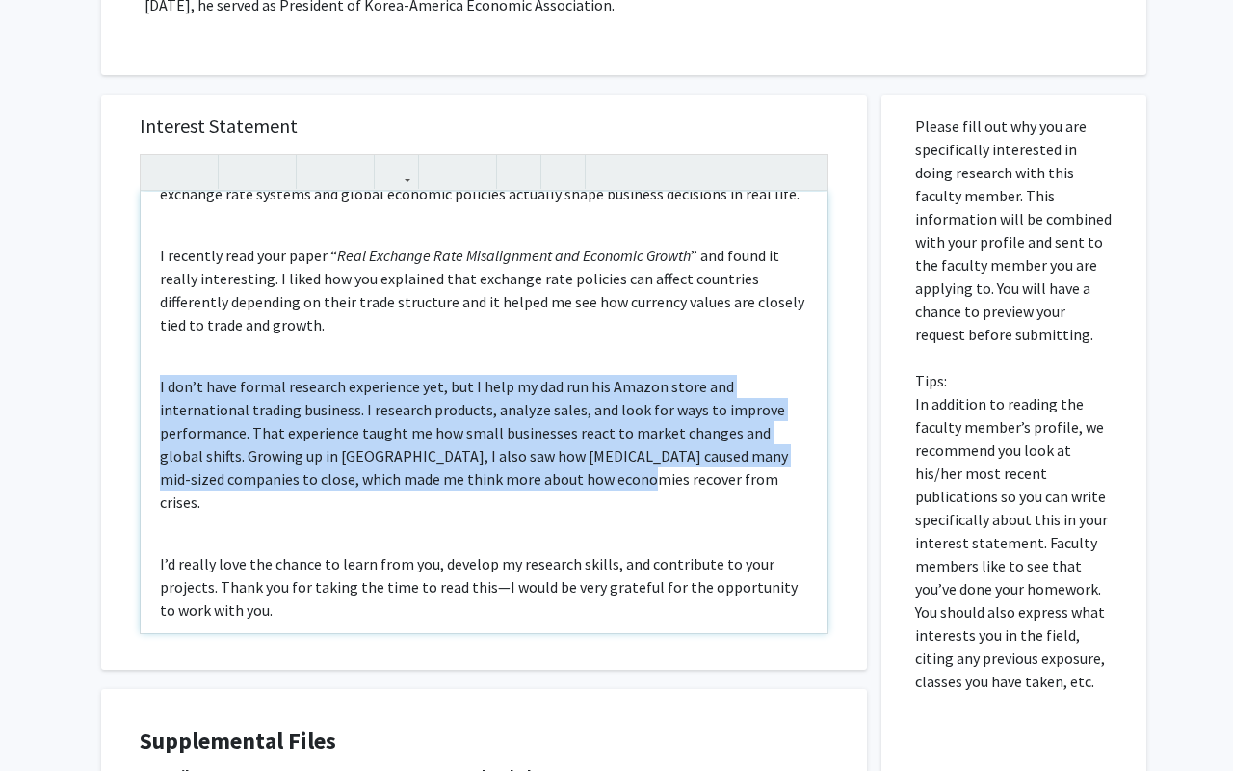
scroll to position [462, 0]
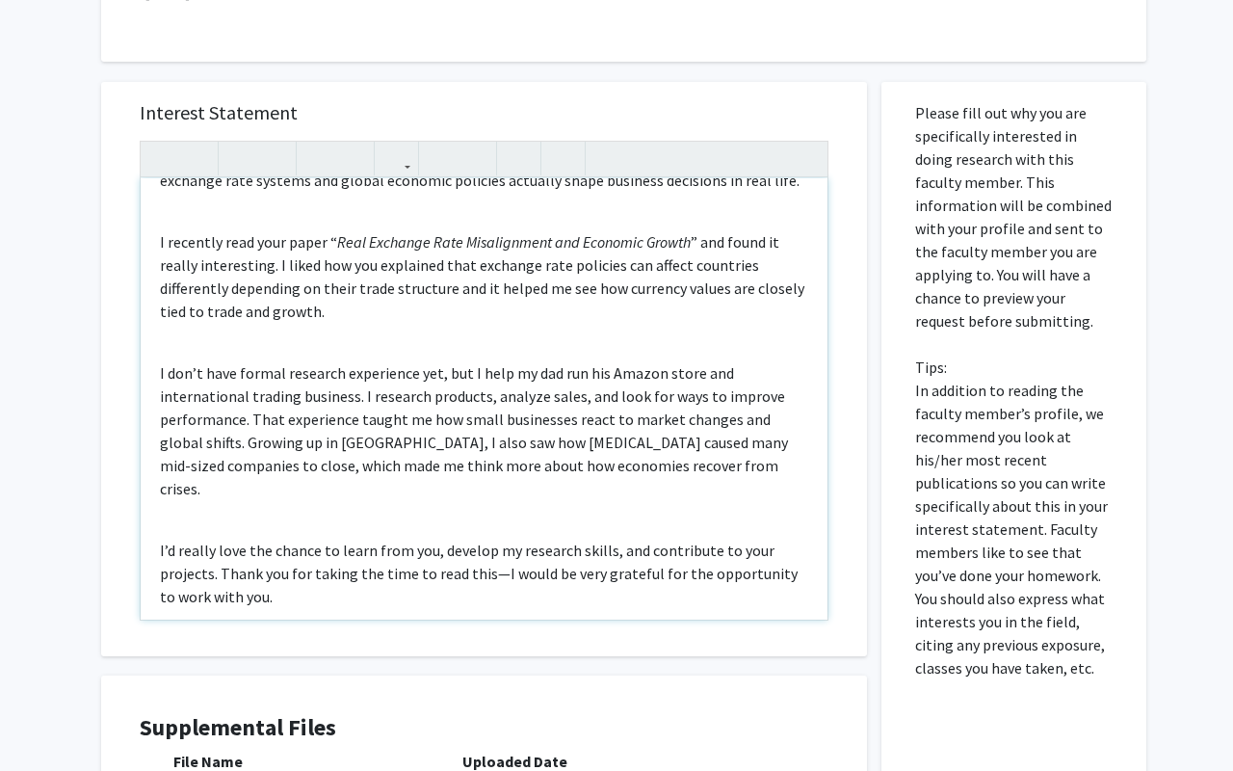
click at [492, 551] on p "I’d really love the chance to learn from you, develop my research skills, and c…" at bounding box center [484, 573] width 648 height 69
type textarea "<l>I’d s ametconse adipisci el Seddoeius tem Incidid ut lab Etdolorema al Enima…"
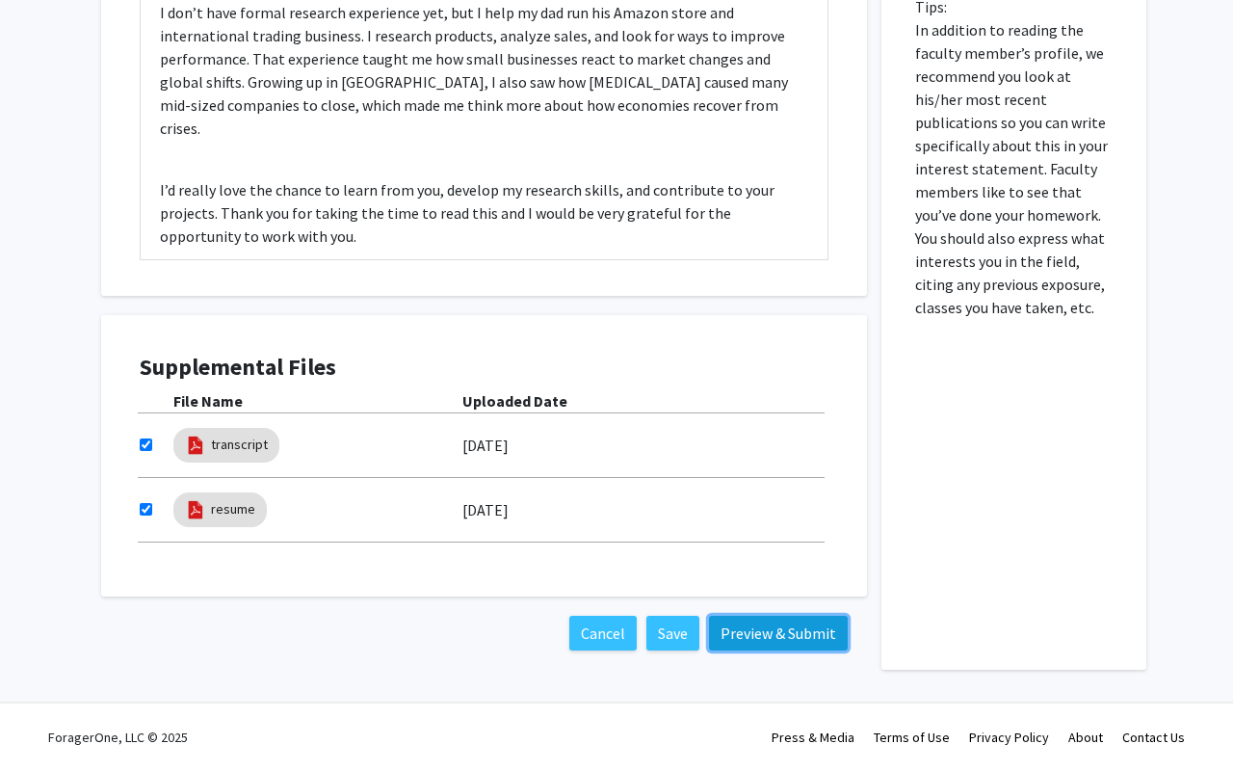
click at [767, 642] on button "Preview & Submit" at bounding box center [778, 633] width 139 height 35
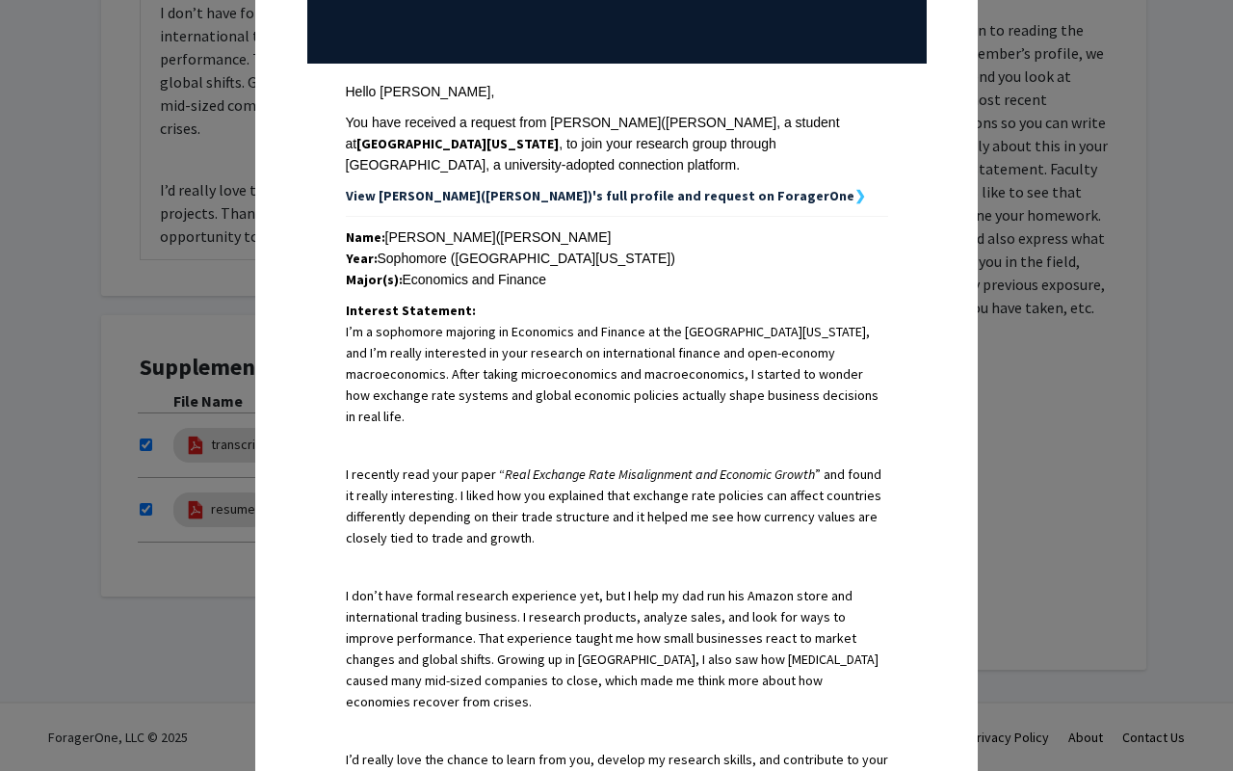
scroll to position [559, 0]
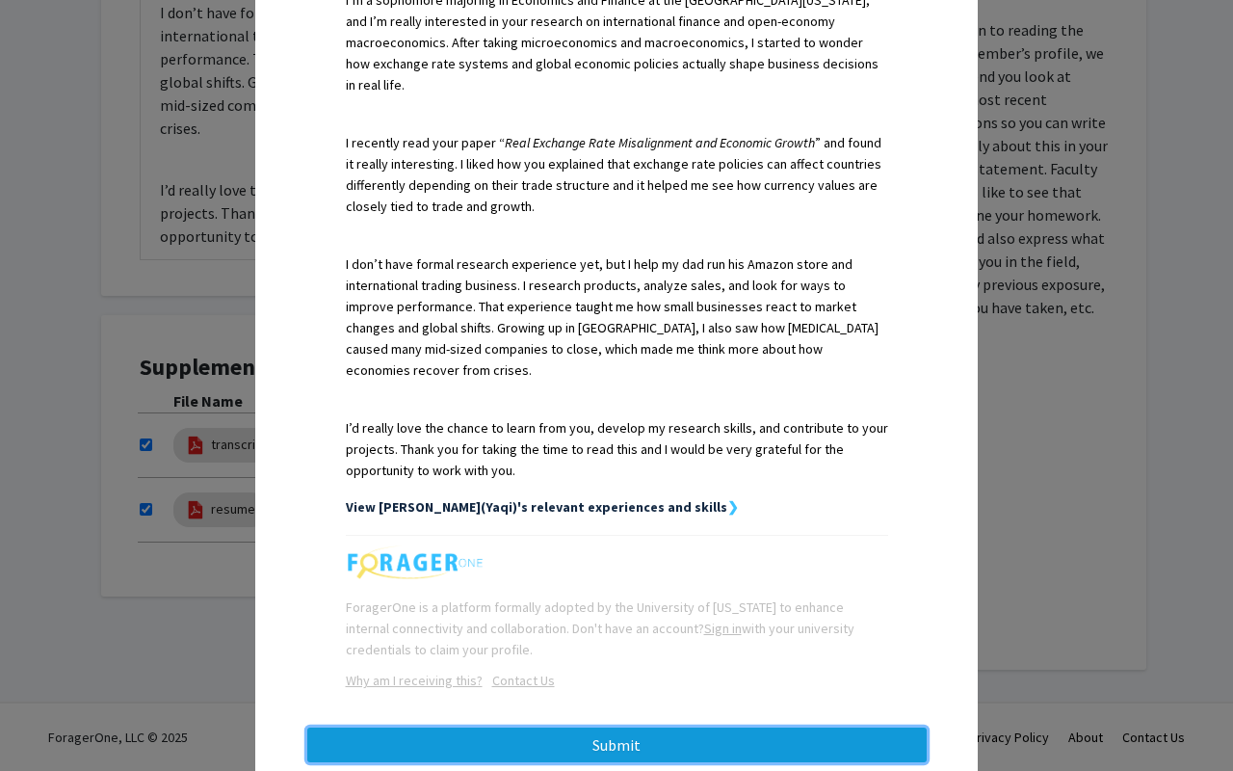
click at [611, 727] on button "Submit" at bounding box center [617, 744] width 620 height 35
